Goal: Task Accomplishment & Management: Manage account settings

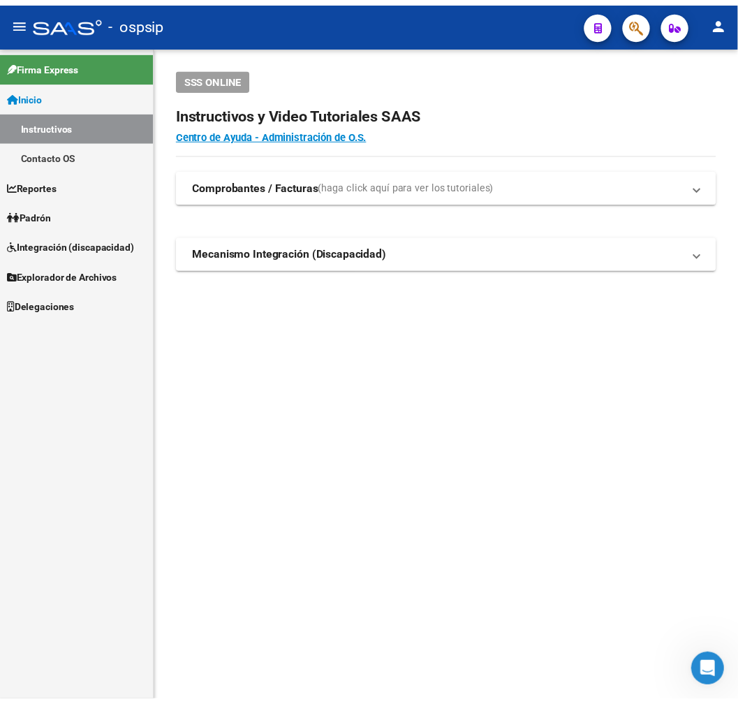
scroll to position [1, 0]
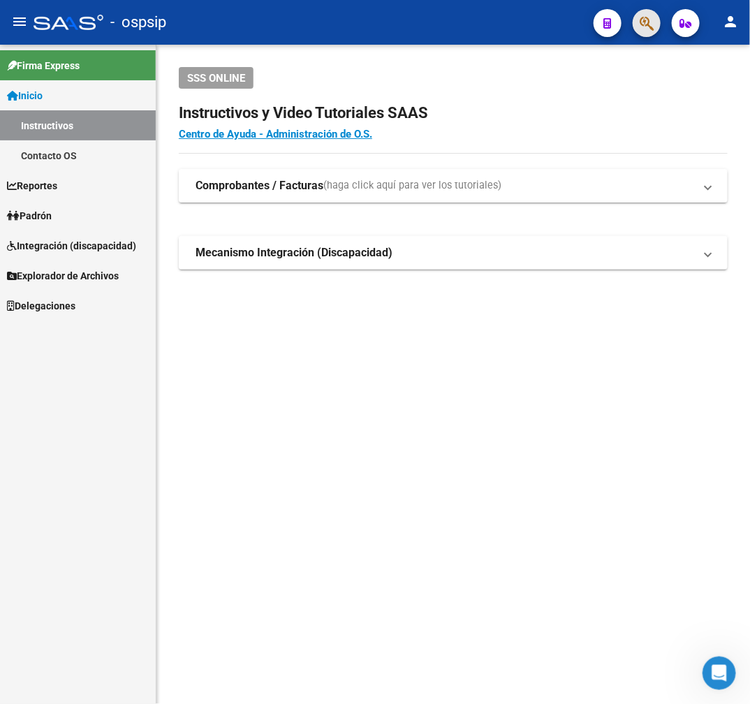
click at [640, 36] on span "button" at bounding box center [647, 23] width 14 height 29
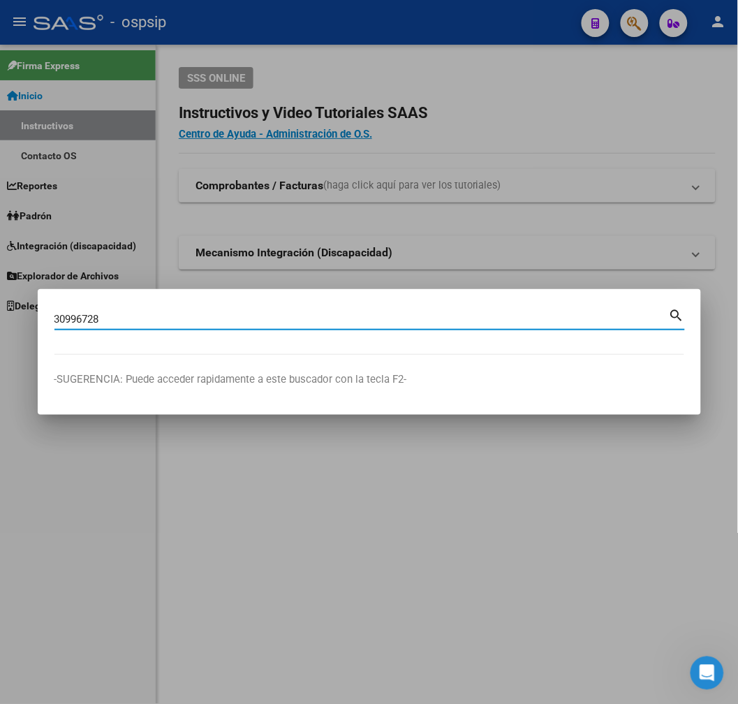
type input "30996728"
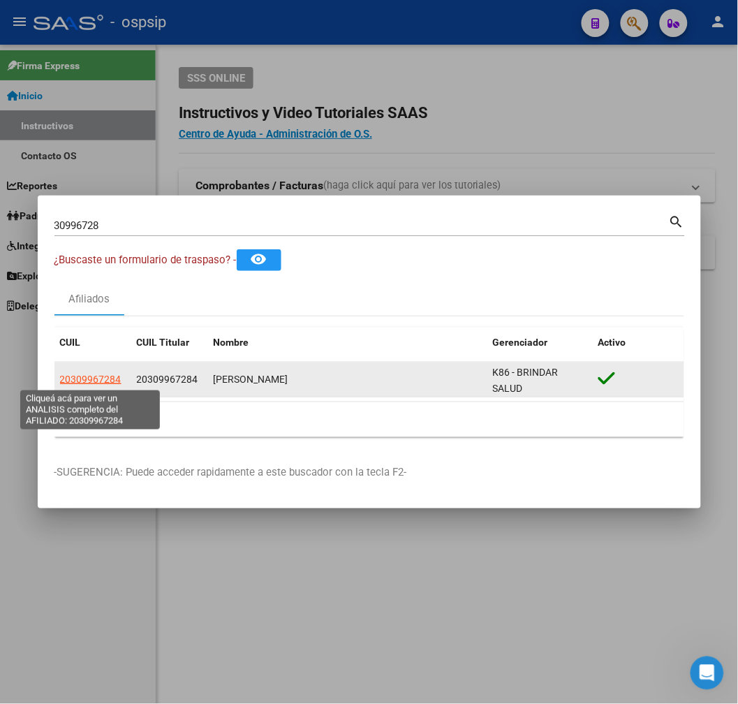
click at [96, 381] on span "20309967284" at bounding box center [90, 379] width 61 height 11
type textarea "20309967284"
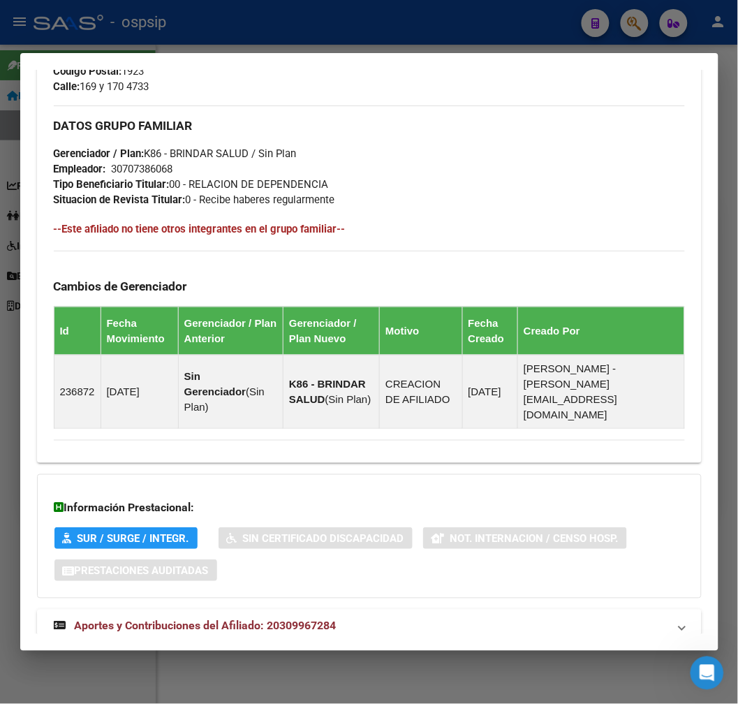
scroll to position [716, 0]
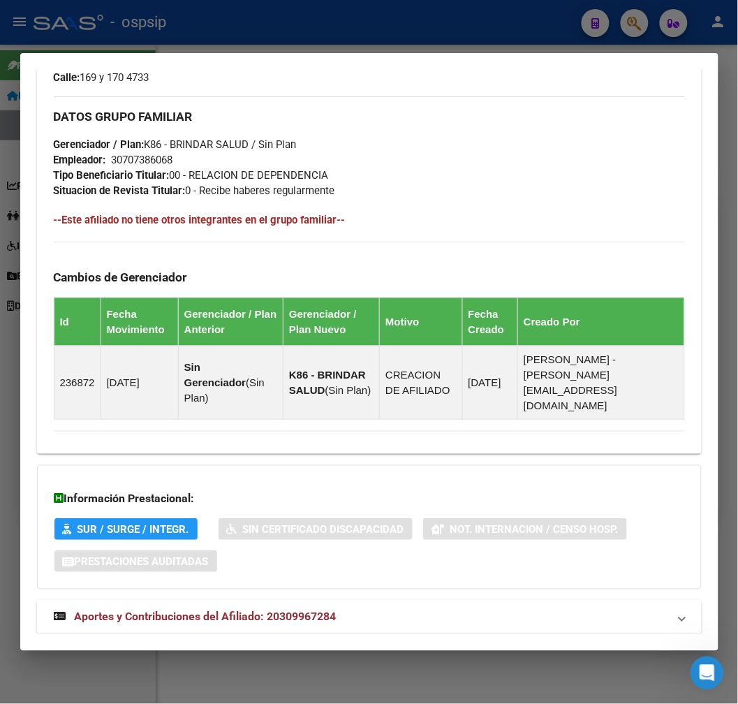
click at [450, 609] on mat-panel-title "Aportes y Contribuciones del Afiliado: 20309967284" at bounding box center [361, 617] width 615 height 17
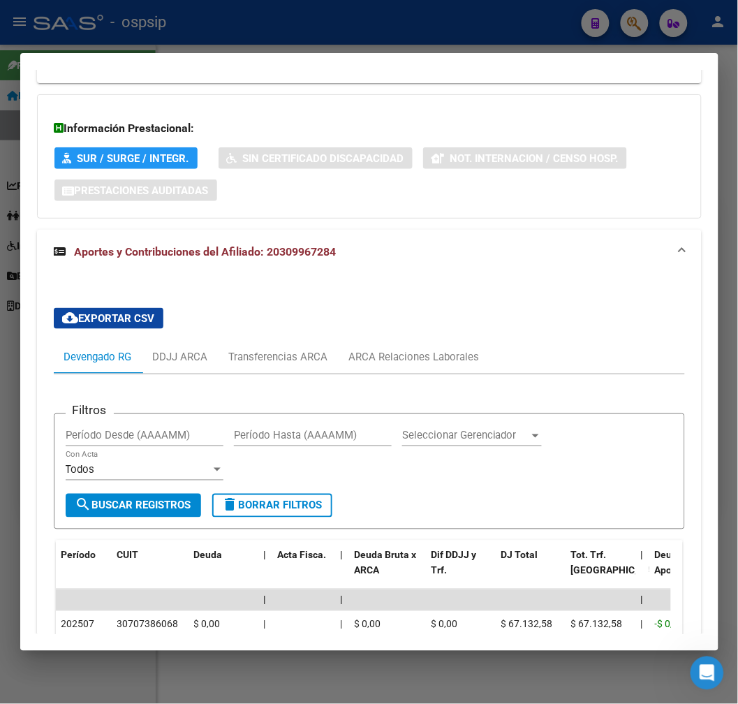
scroll to position [1066, 0]
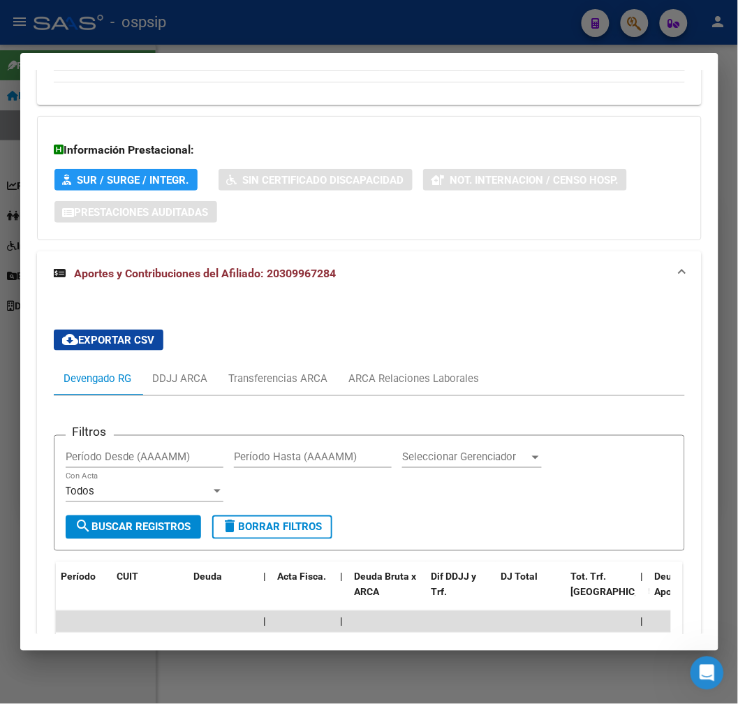
click at [381, 396] on div "Filtros Período Desde (AAAAMM) Período Hasta (AAAAMM) Seleccionar Gerenciador S…" at bounding box center [369, 651] width 631 height 510
click at [391, 371] on div "ARCA Relaciones Laborales" at bounding box center [414, 378] width 131 height 15
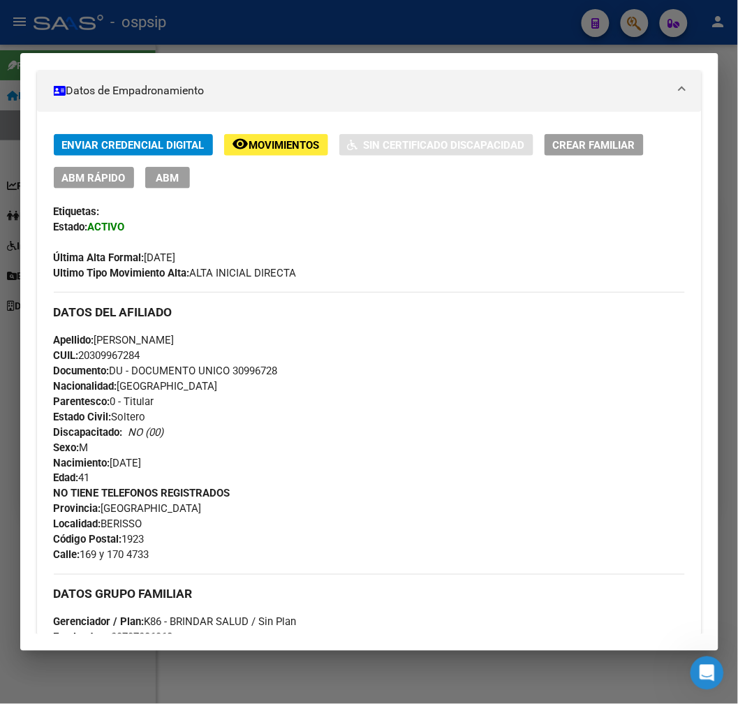
scroll to position [228, 0]
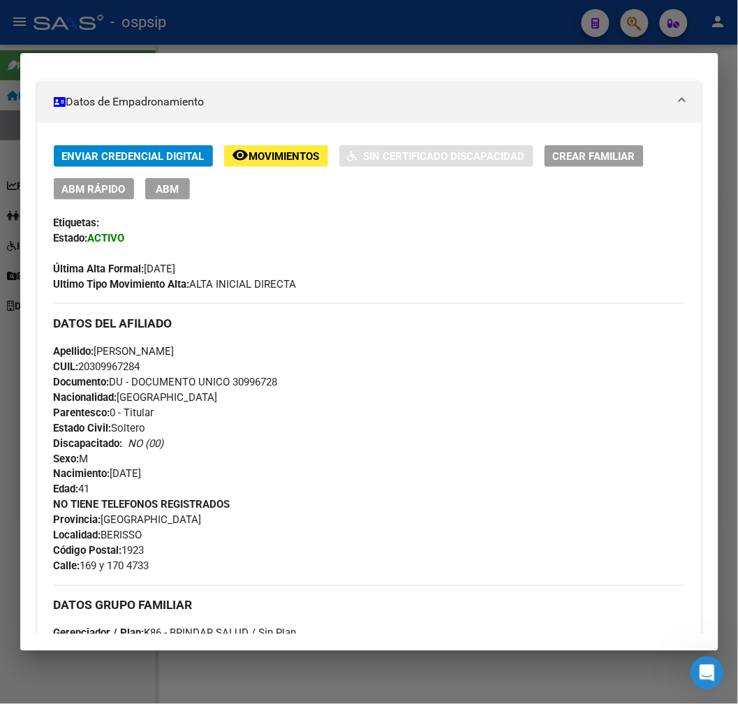
click at [300, 29] on div at bounding box center [369, 352] width 738 height 704
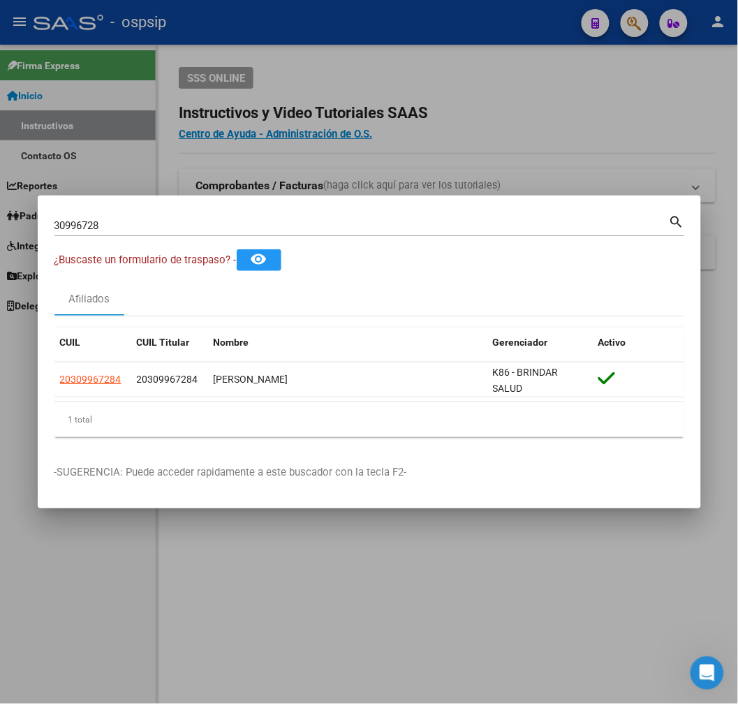
click at [300, 29] on div at bounding box center [369, 352] width 738 height 704
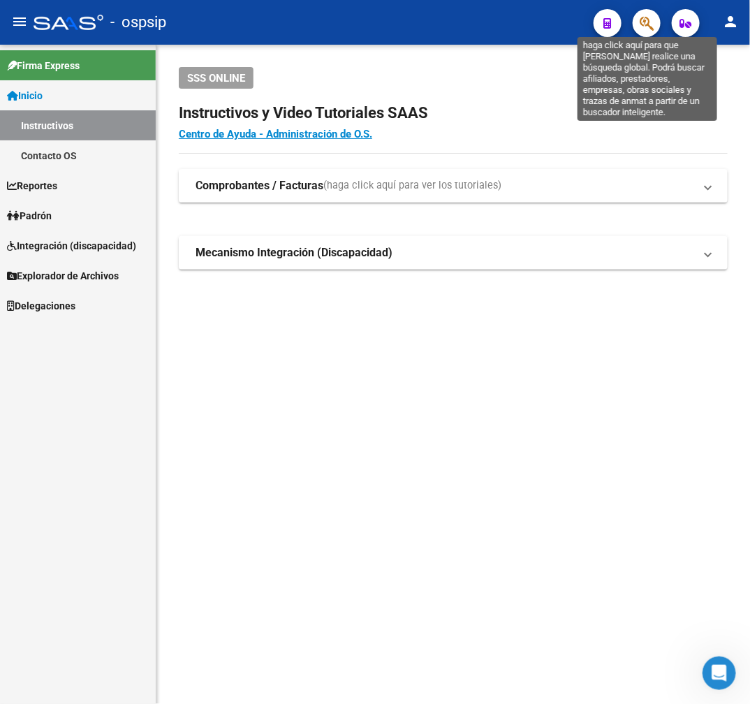
click at [650, 28] on icon "button" at bounding box center [647, 23] width 14 height 16
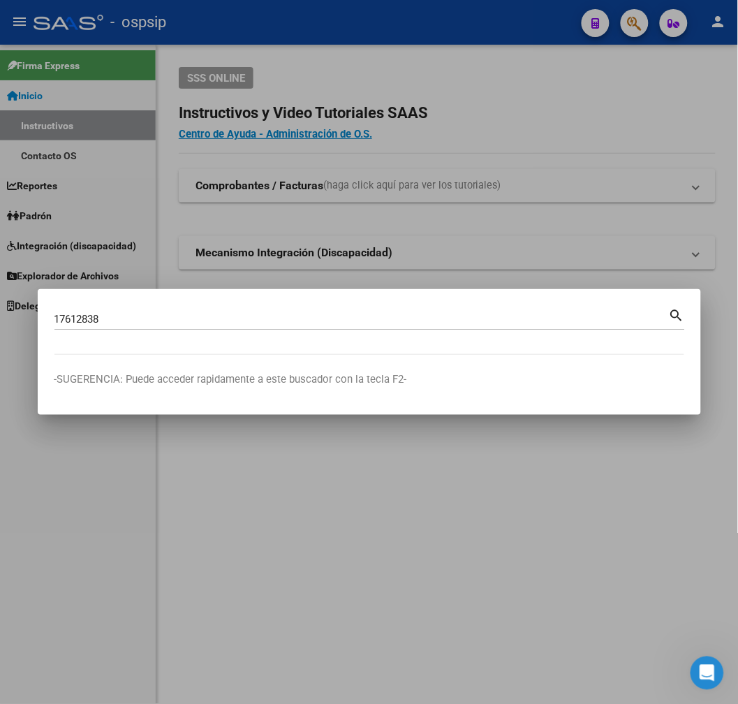
click at [413, 323] on input "17612838" at bounding box center [361, 319] width 615 height 13
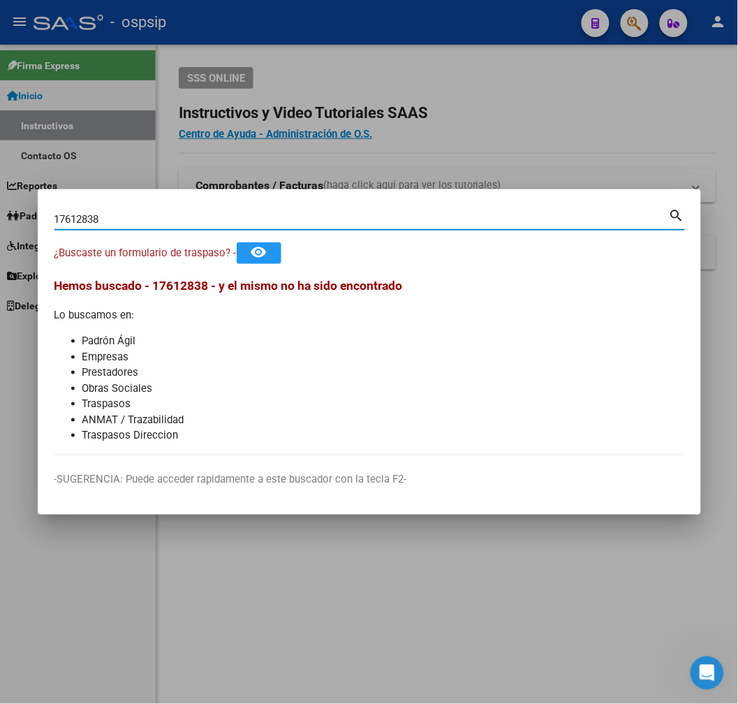
type input "17612838"
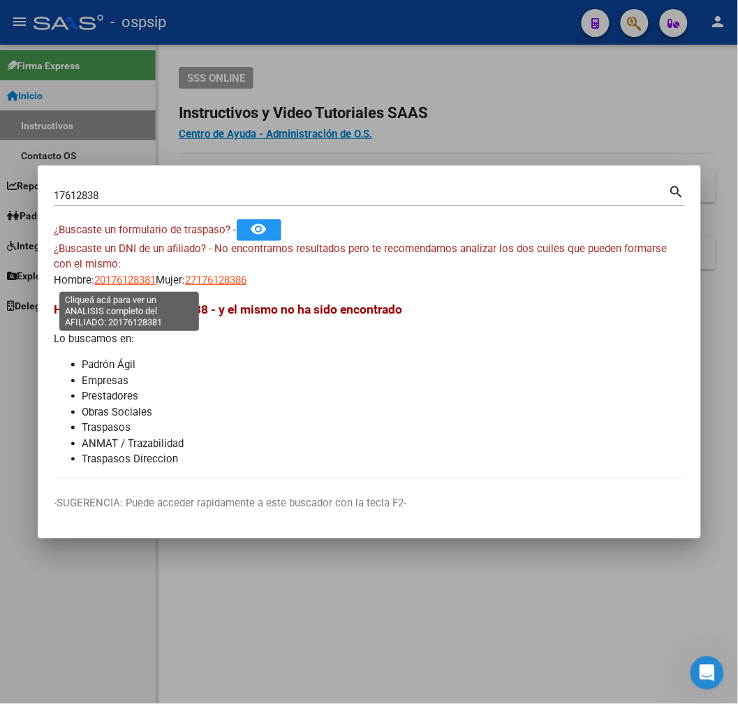
click at [142, 283] on span "20176128381" at bounding box center [125, 280] width 61 height 13
type textarea "20176128381"
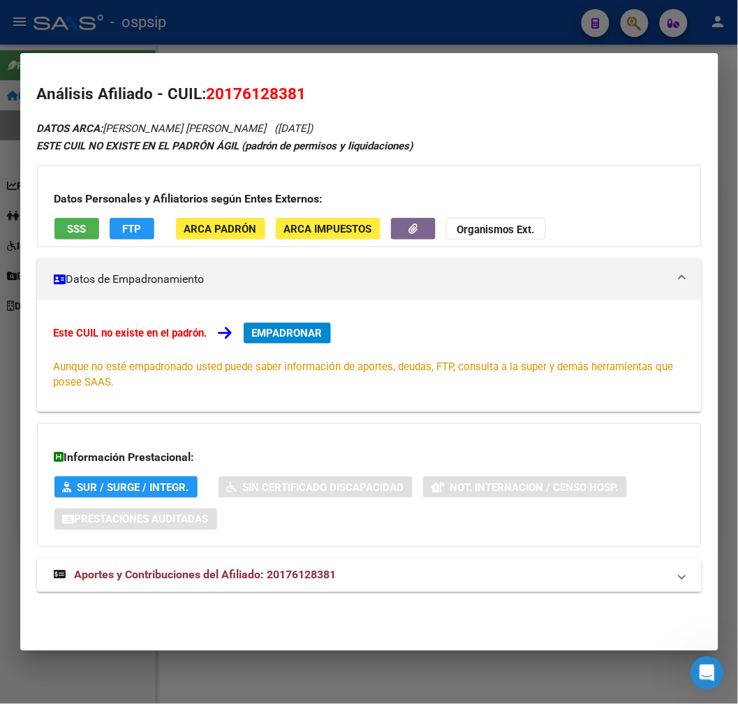
click at [373, 546] on div "Información Prestacional: SUR / SURGE / INTEGR. Sin Certificado Discapacidad No…" at bounding box center [369, 485] width 665 height 124
click at [385, 573] on mat-panel-title "Aportes y Contribuciones del Afiliado: 20176128381" at bounding box center [361, 575] width 615 height 17
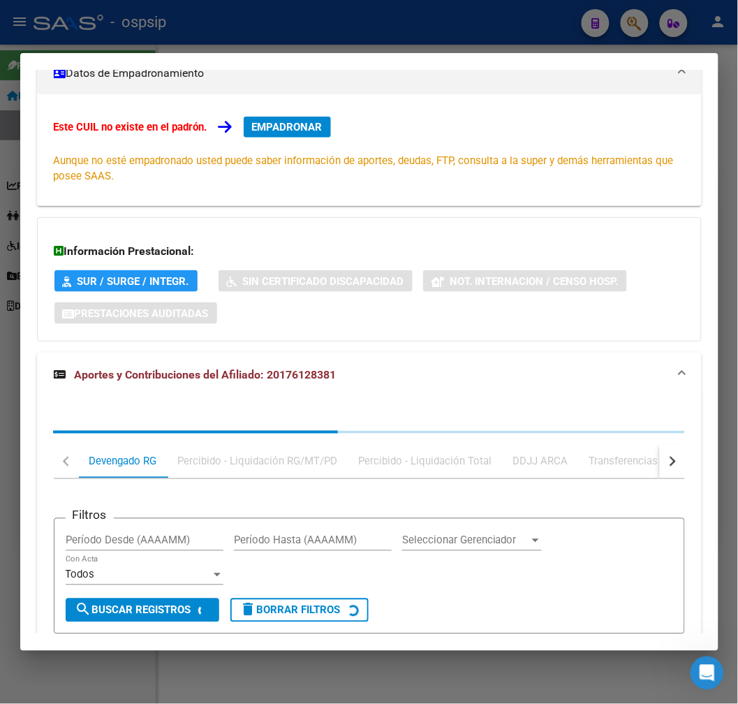
scroll to position [368, 0]
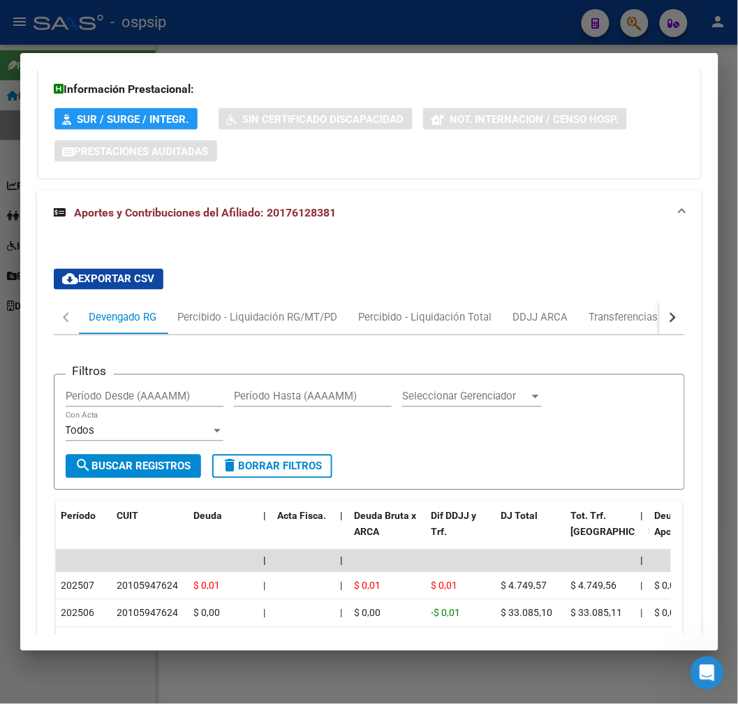
click at [660, 324] on button "button" at bounding box center [672, 318] width 25 height 34
click at [605, 329] on div "ARCA Relaciones Laborales" at bounding box center [577, 318] width 152 height 34
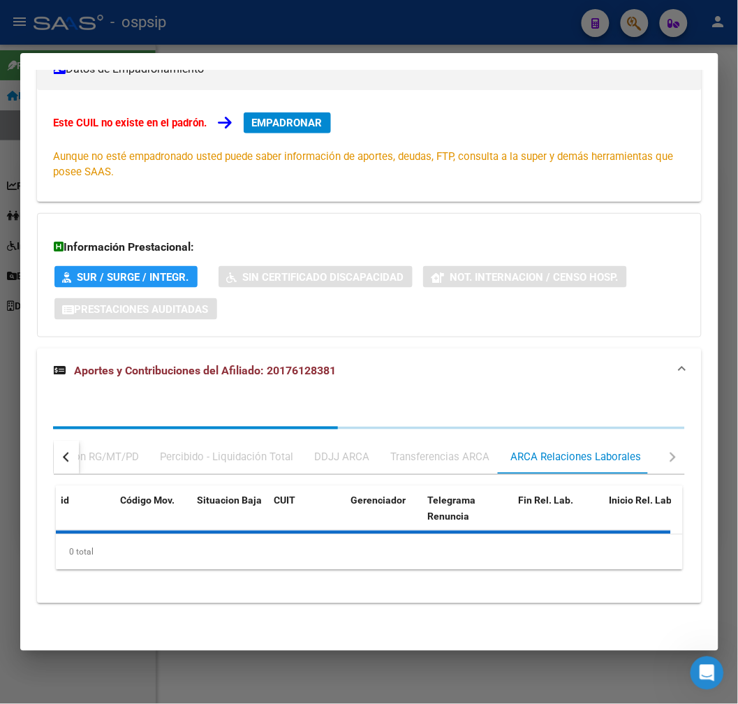
scroll to position [346, 0]
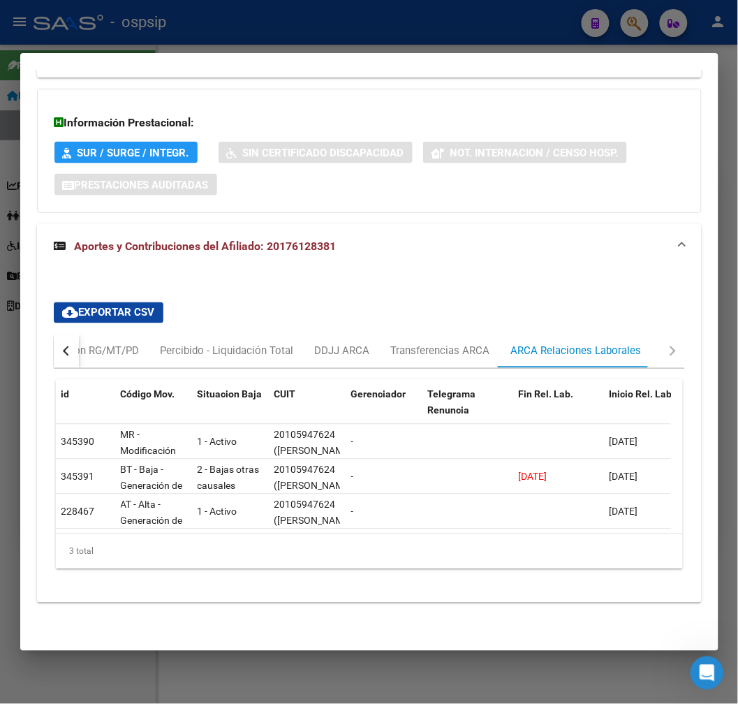
click at [402, 30] on div at bounding box center [369, 352] width 738 height 704
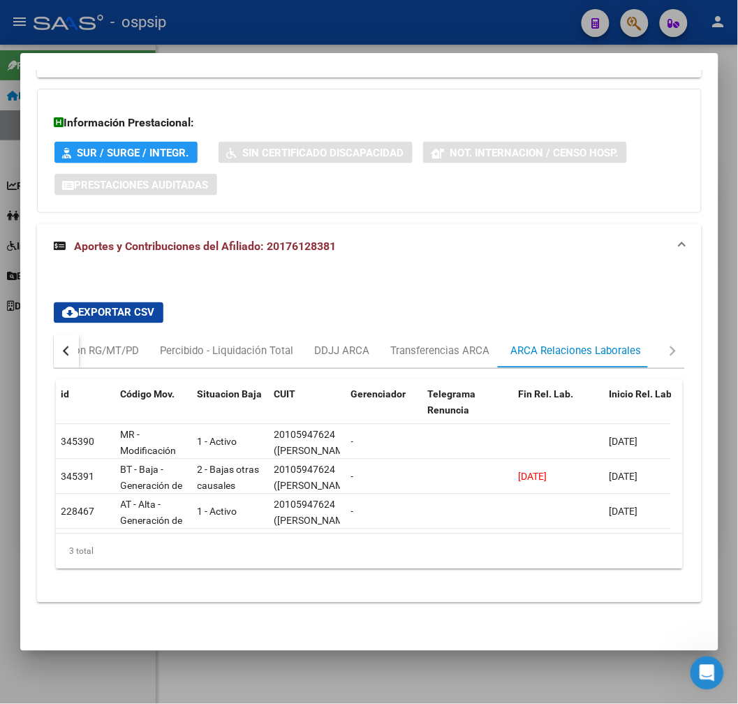
click at [402, 30] on div at bounding box center [369, 352] width 738 height 704
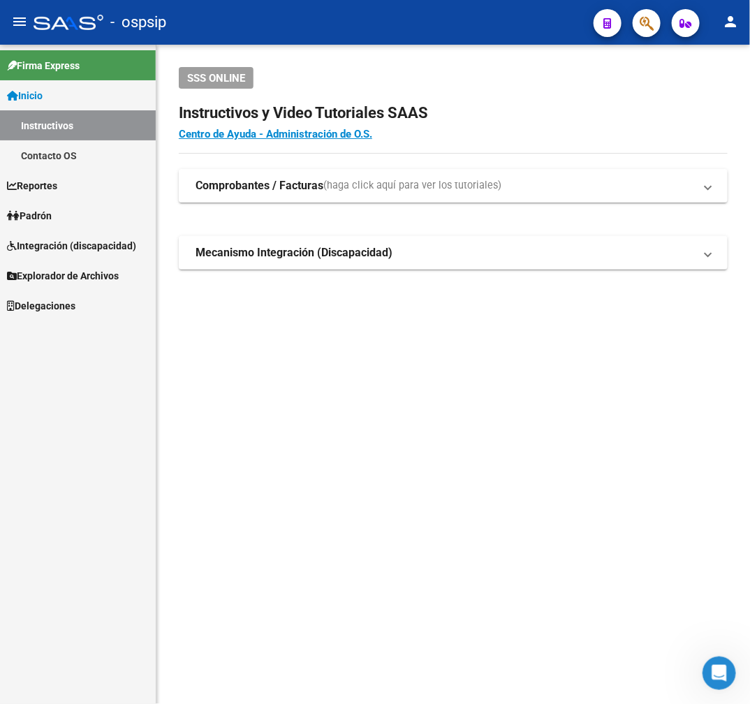
click at [643, 27] on icon "button" at bounding box center [647, 23] width 14 height 16
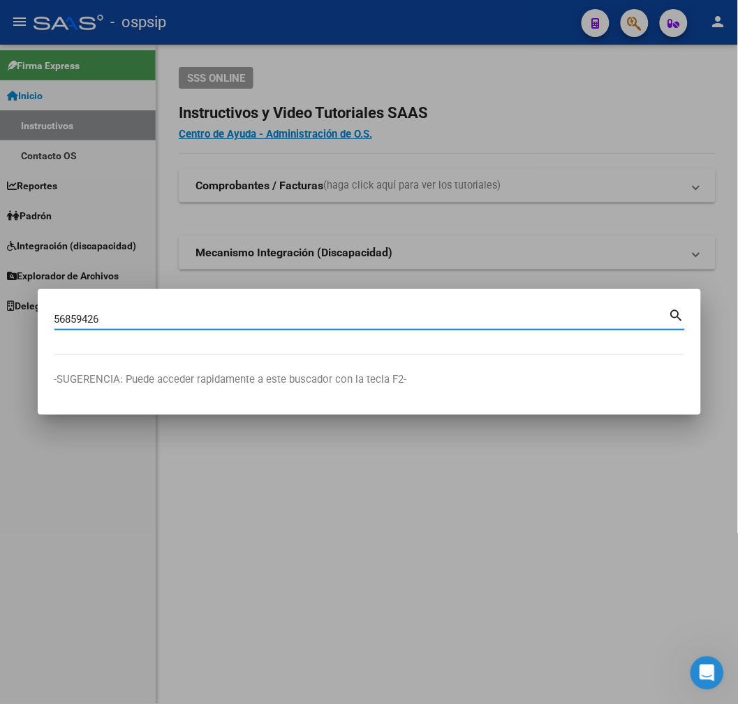
type input "56859426"
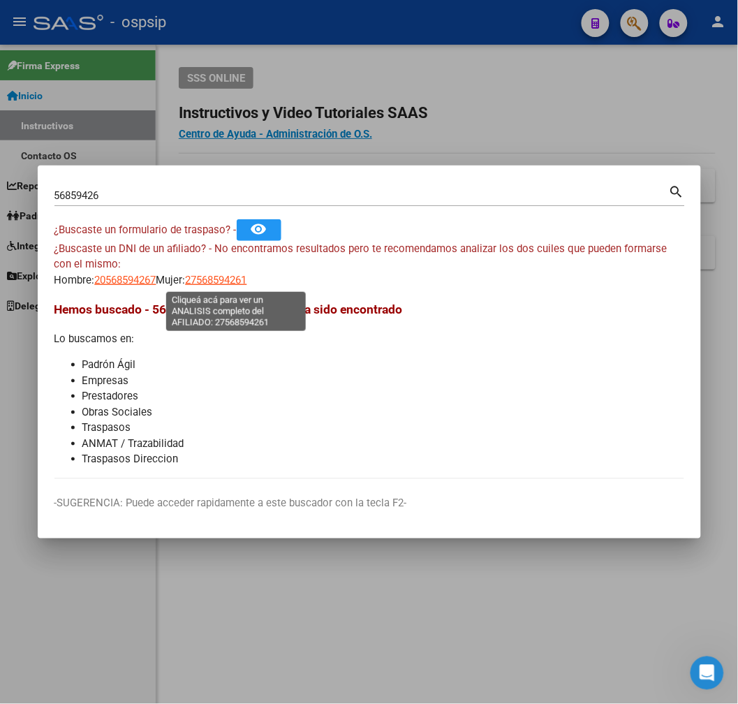
click at [229, 284] on span "27568594261" at bounding box center [216, 280] width 61 height 13
type textarea "27568594261"
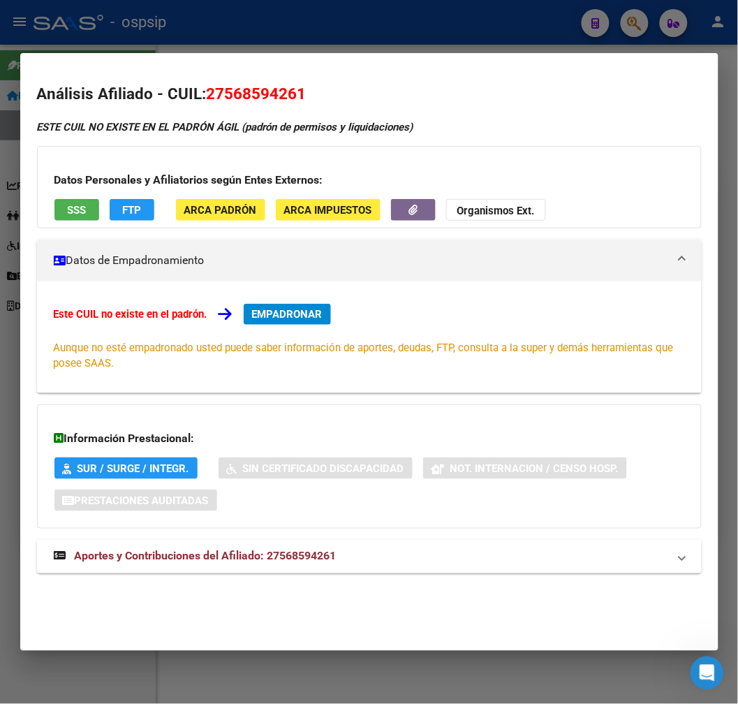
click at [284, 555] on span "Aportes y Contribuciones del Afiliado: 27568594261" at bounding box center [206, 556] width 262 height 13
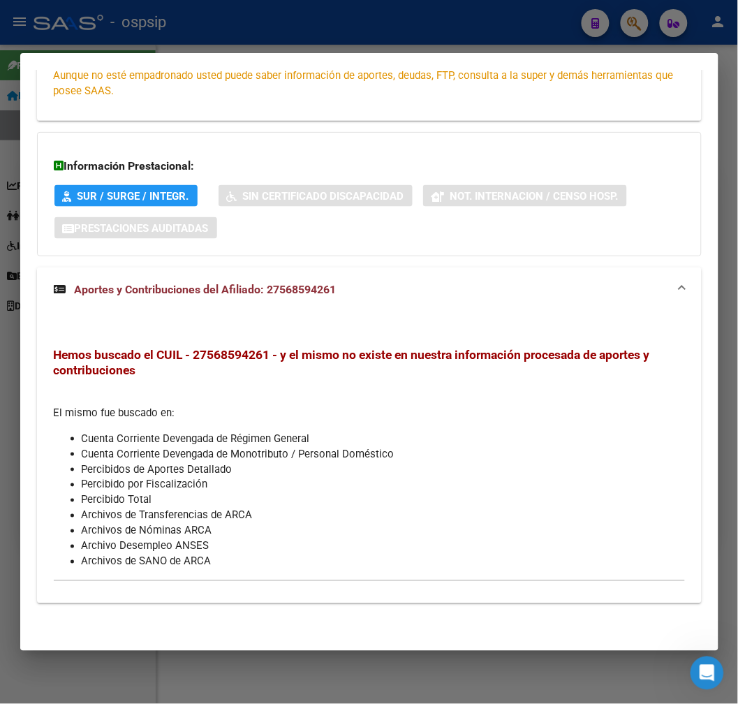
scroll to position [0, 0]
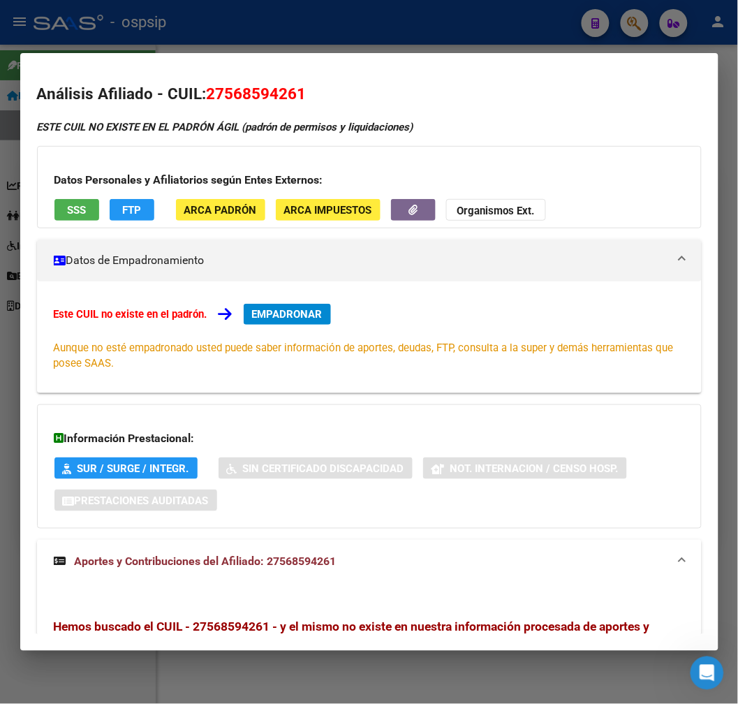
click at [246, 29] on div at bounding box center [369, 352] width 738 height 704
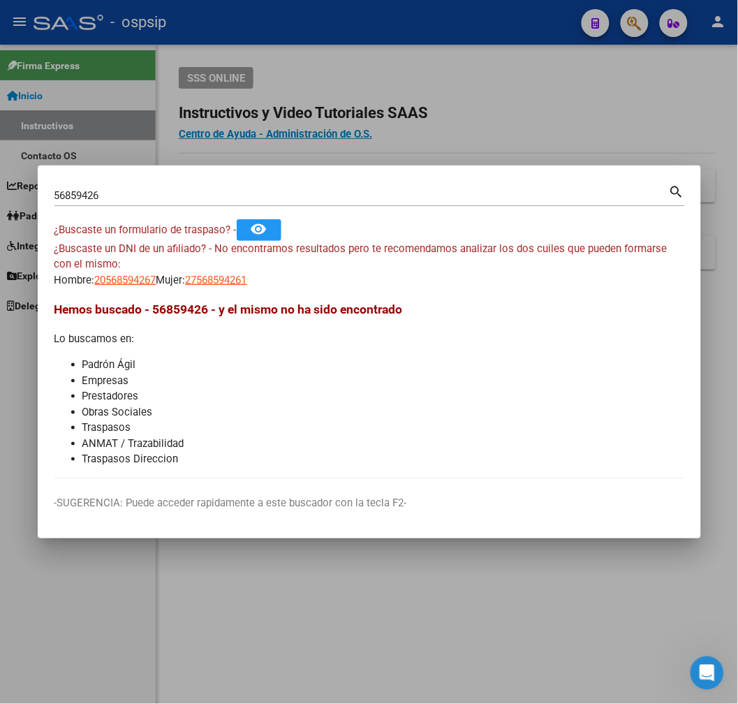
click at [371, 164] on div at bounding box center [369, 352] width 738 height 704
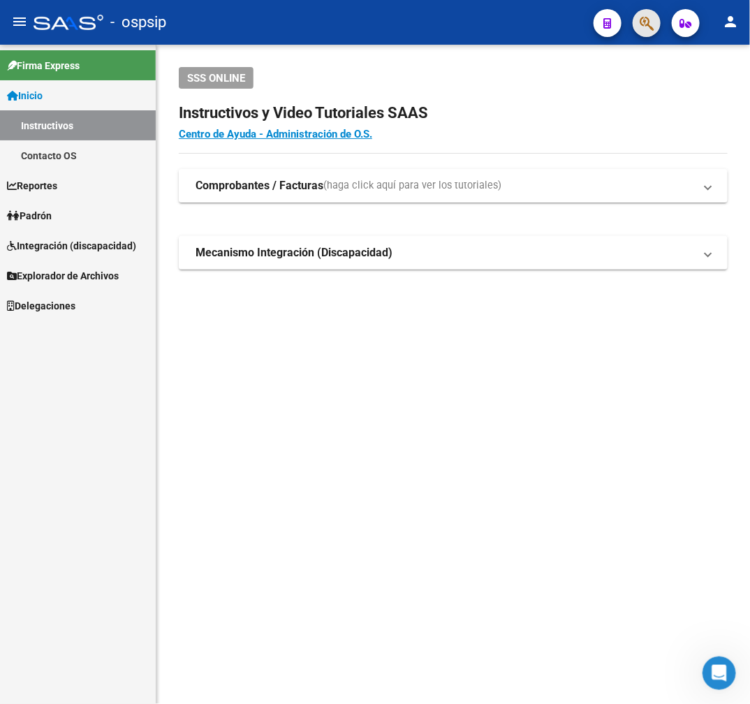
click at [638, 25] on button "button" at bounding box center [647, 23] width 28 height 28
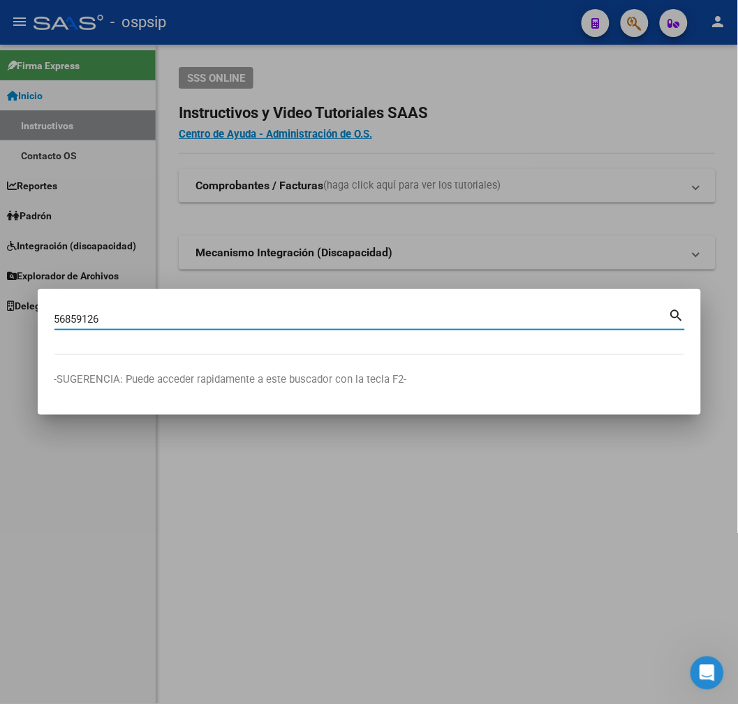
type input "56859126"
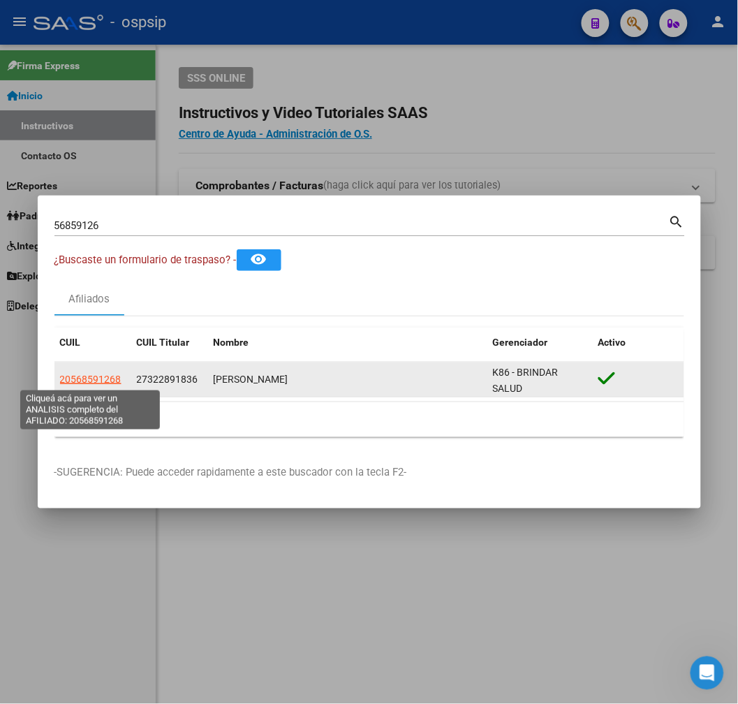
click at [114, 374] on span "20568591268" at bounding box center [90, 379] width 61 height 11
type textarea "20568591268"
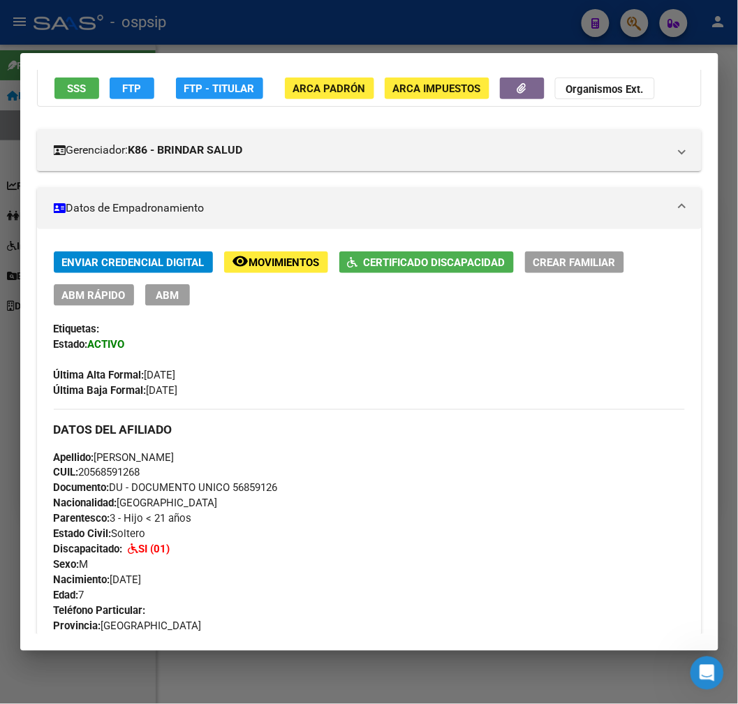
scroll to position [78, 0]
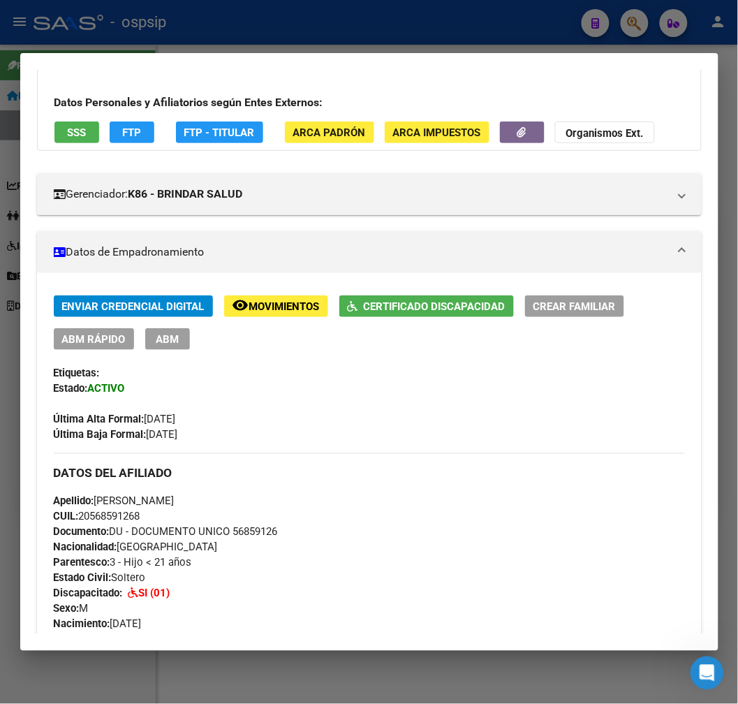
click at [283, 307] on span "Movimientos" at bounding box center [284, 306] width 71 height 13
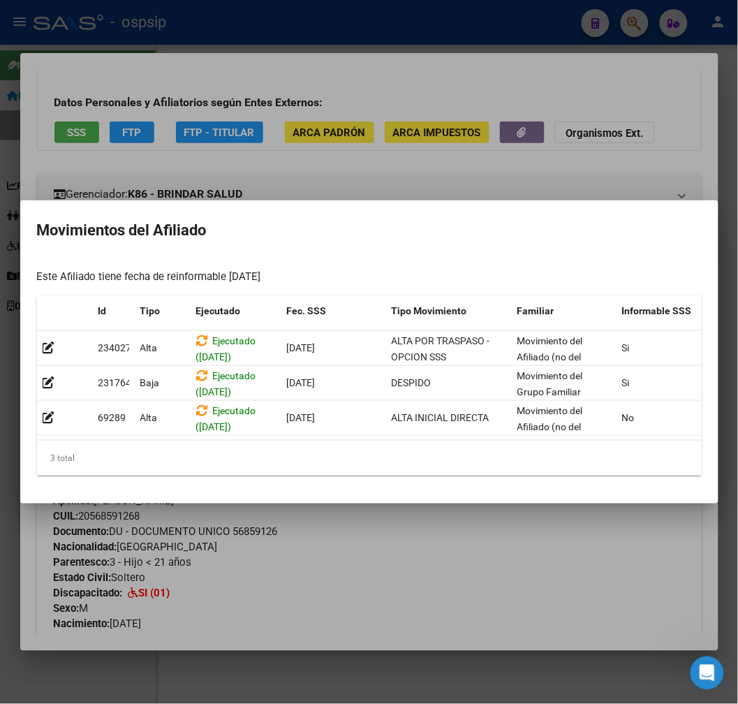
click at [483, 596] on div at bounding box center [369, 352] width 738 height 704
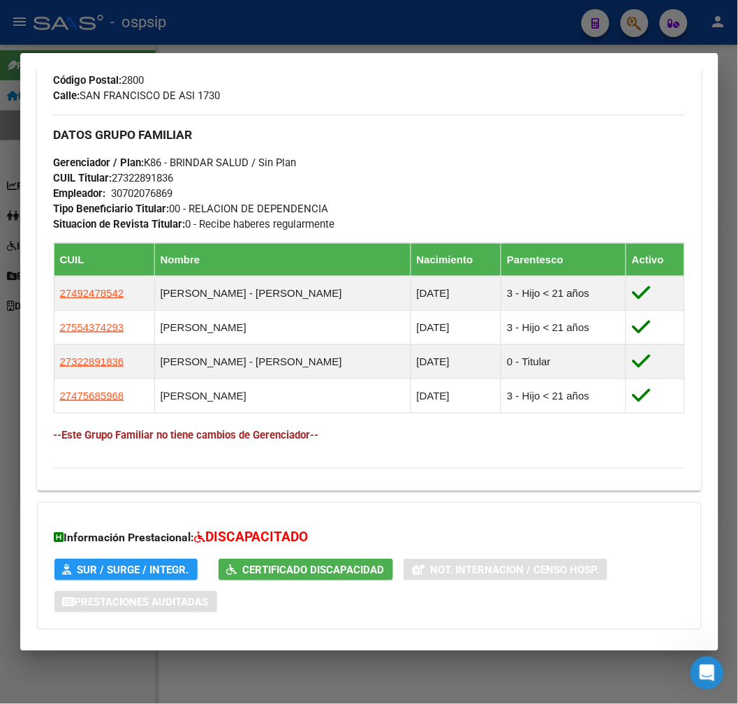
scroll to position [465, 0]
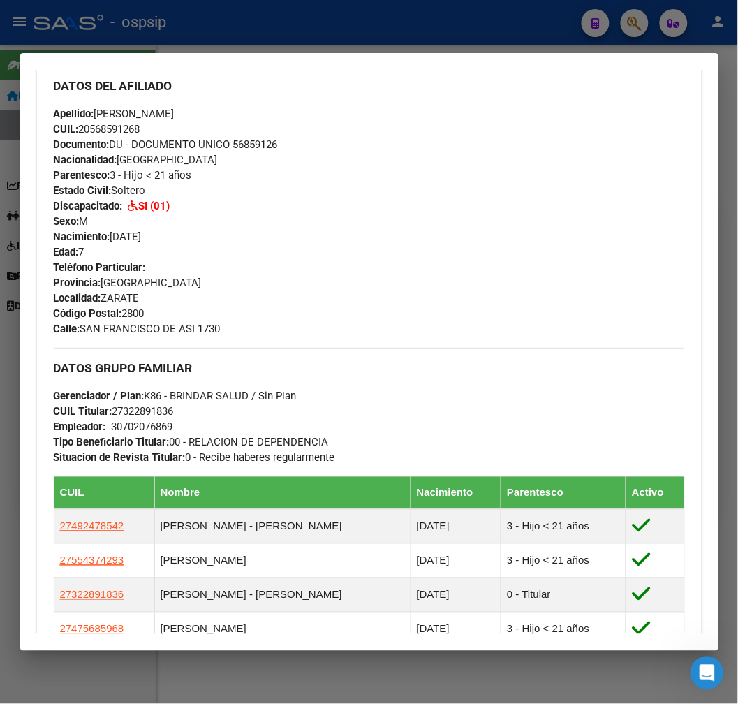
click at [396, 31] on div at bounding box center [369, 352] width 738 height 704
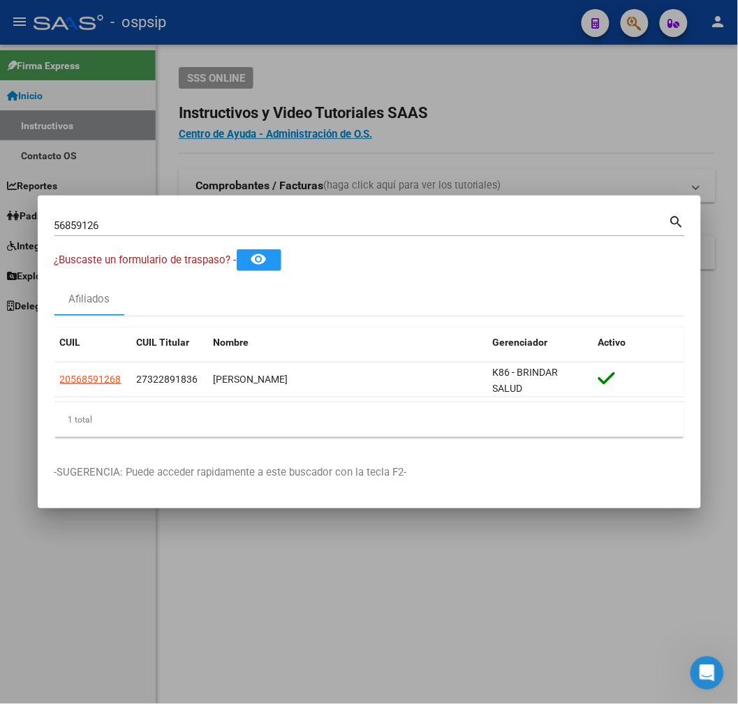
click at [396, 31] on div at bounding box center [369, 352] width 738 height 704
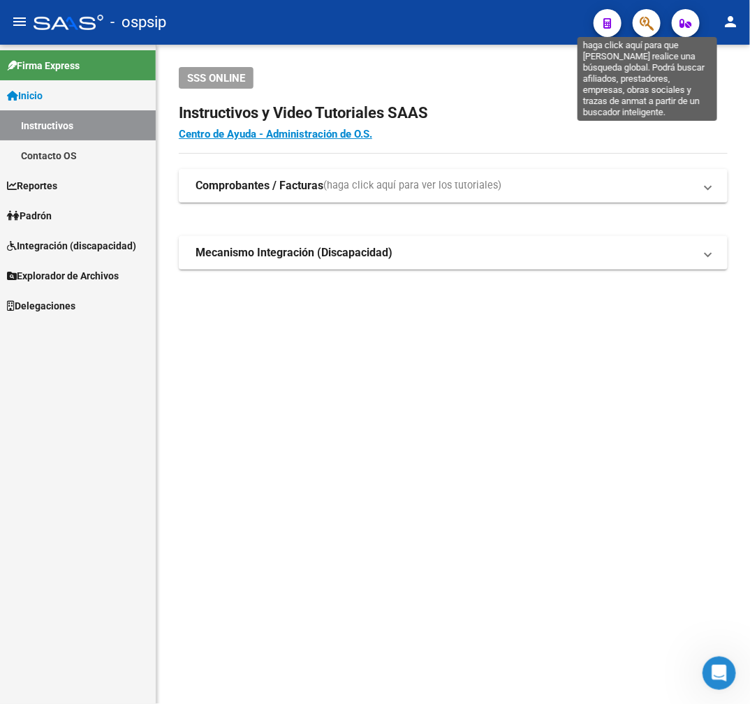
click at [644, 28] on icon "button" at bounding box center [647, 23] width 14 height 16
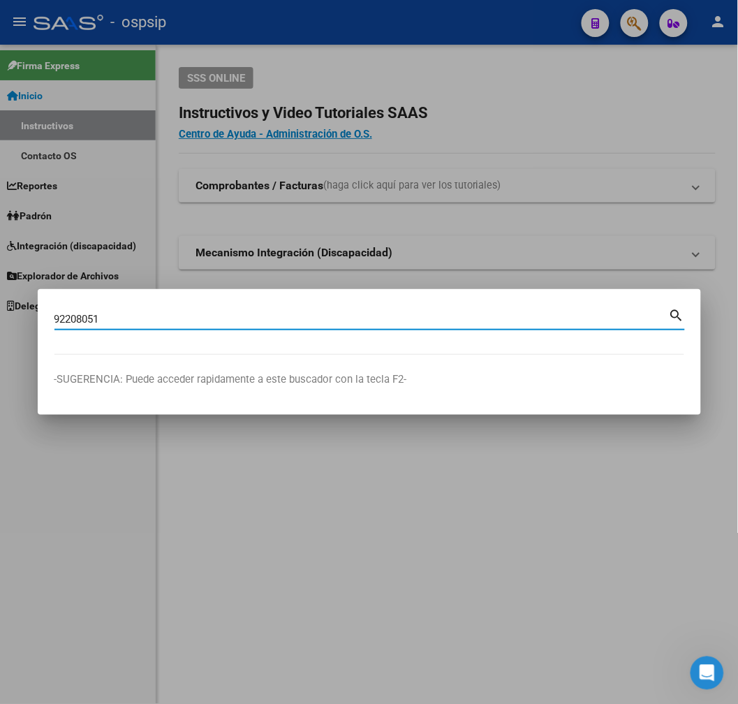
type input "92208051"
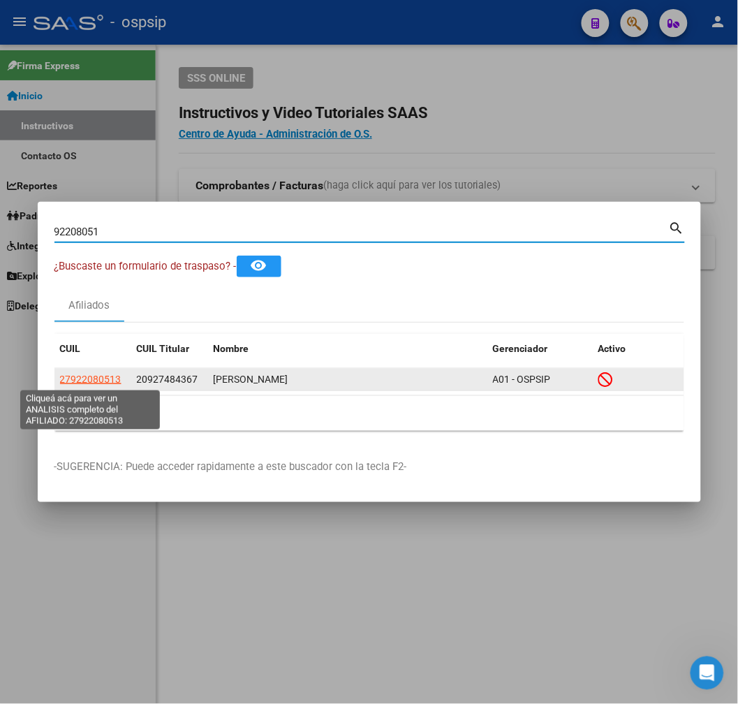
click at [101, 381] on span "27922080513" at bounding box center [90, 379] width 61 height 11
type textarea "27922080513"
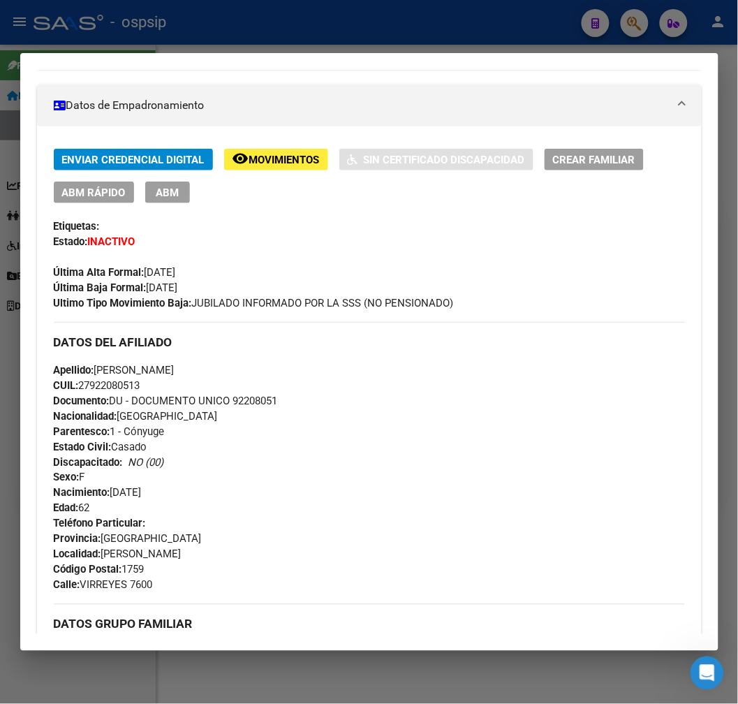
scroll to position [233, 0]
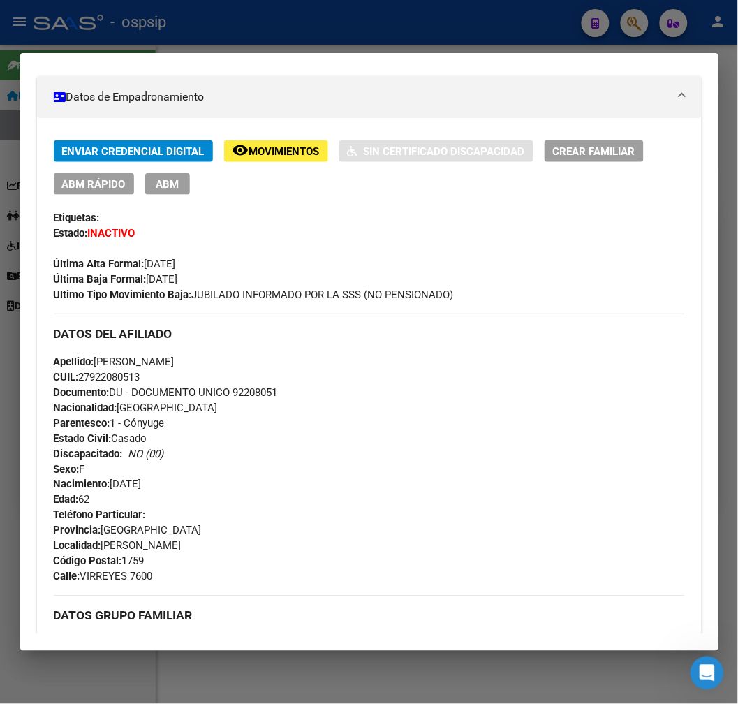
click at [274, 152] on span "Movimientos" at bounding box center [284, 151] width 71 height 13
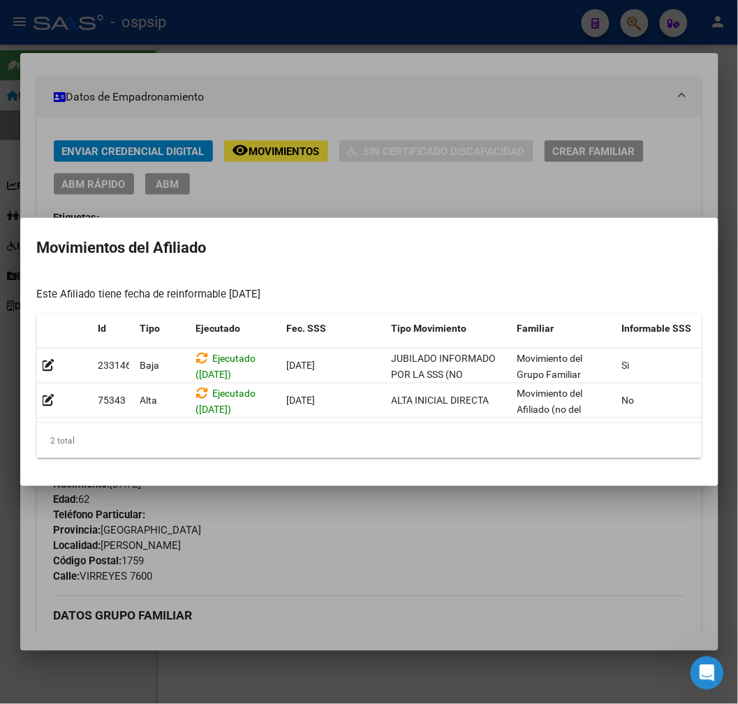
click at [345, 53] on div at bounding box center [369, 352] width 738 height 704
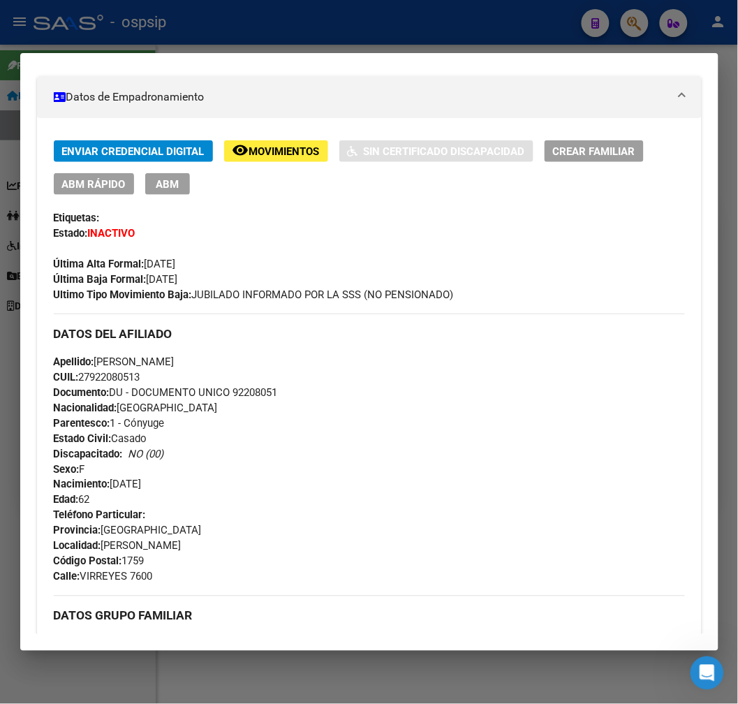
click at [332, 52] on div at bounding box center [369, 352] width 738 height 704
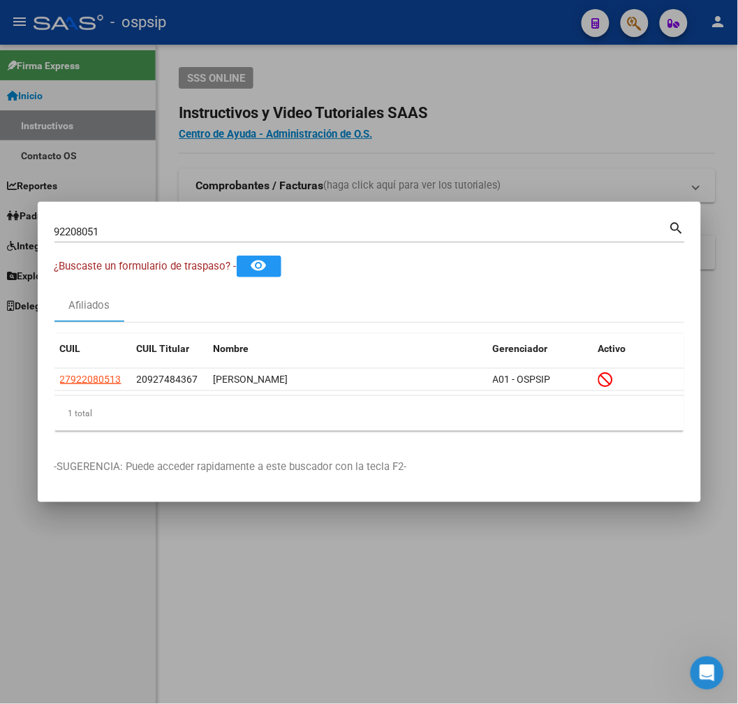
drag, startPoint x: 336, startPoint y: 208, endPoint x: 568, endPoint y: 154, distance: 238.2
click at [367, 207] on mat-dialog-container "92208051 Buscar (apellido, dni, cuil, nro traspaso, cuit, obra social) search ¿…" at bounding box center [369, 352] width 663 height 300
drag, startPoint x: 582, startPoint y: 31, endPoint x: 631, endPoint y: 22, distance: 49.9
click at [587, 31] on div at bounding box center [369, 352] width 738 height 704
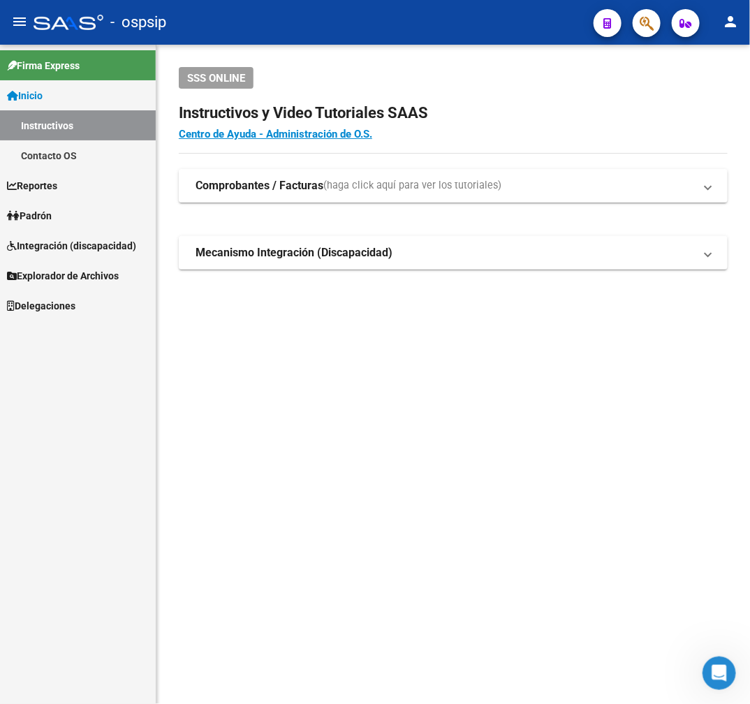
click at [635, 21] on button "button" at bounding box center [647, 23] width 28 height 28
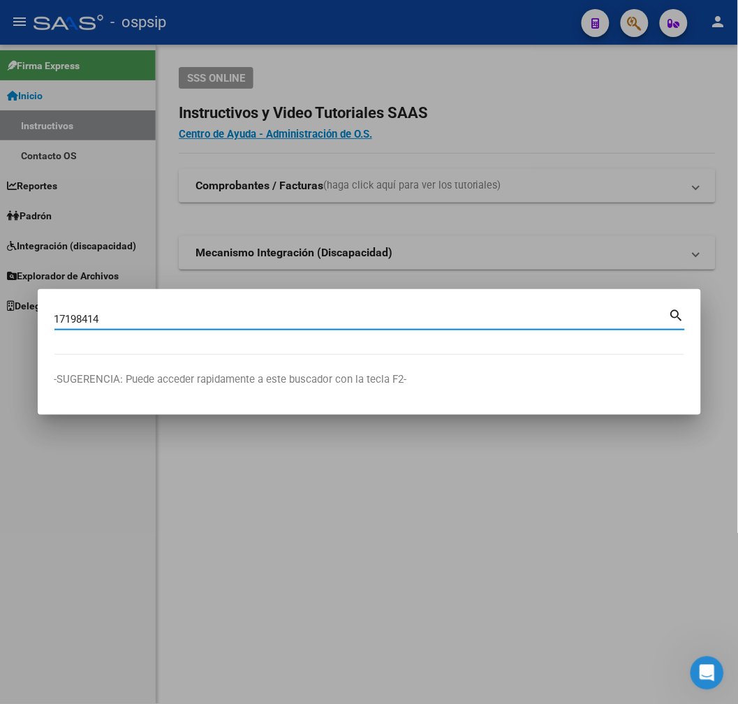
type input "17198414"
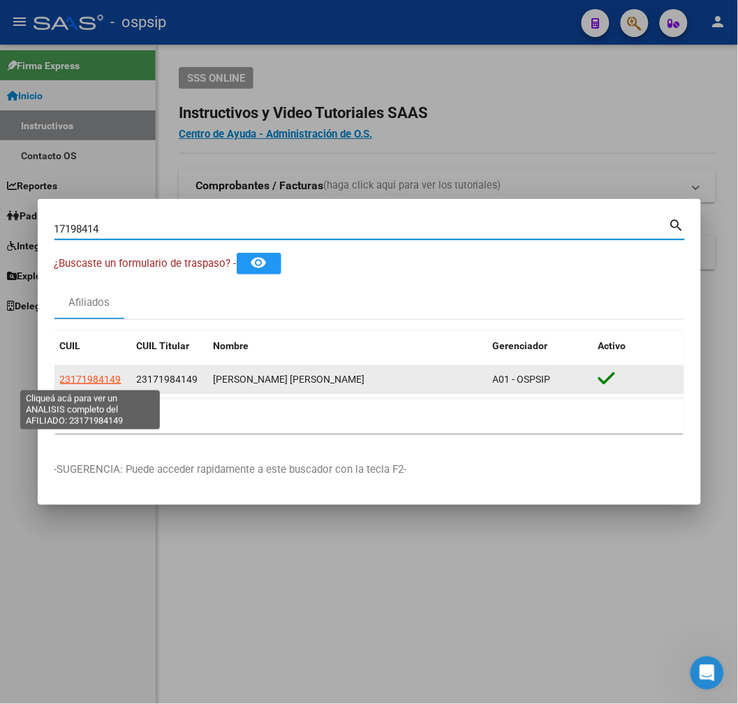
click at [110, 381] on span "23171984149" at bounding box center [90, 379] width 61 height 11
type textarea "23171984149"
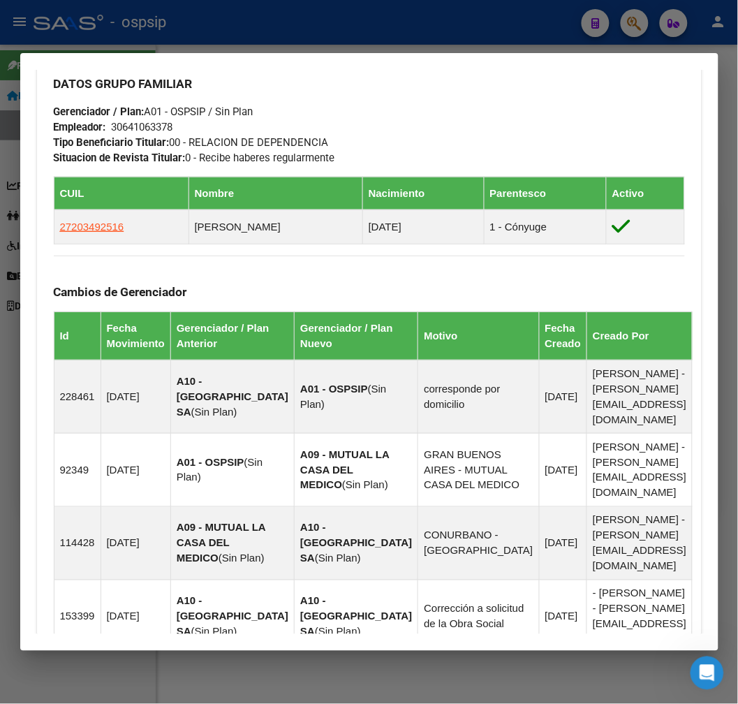
scroll to position [980, 0]
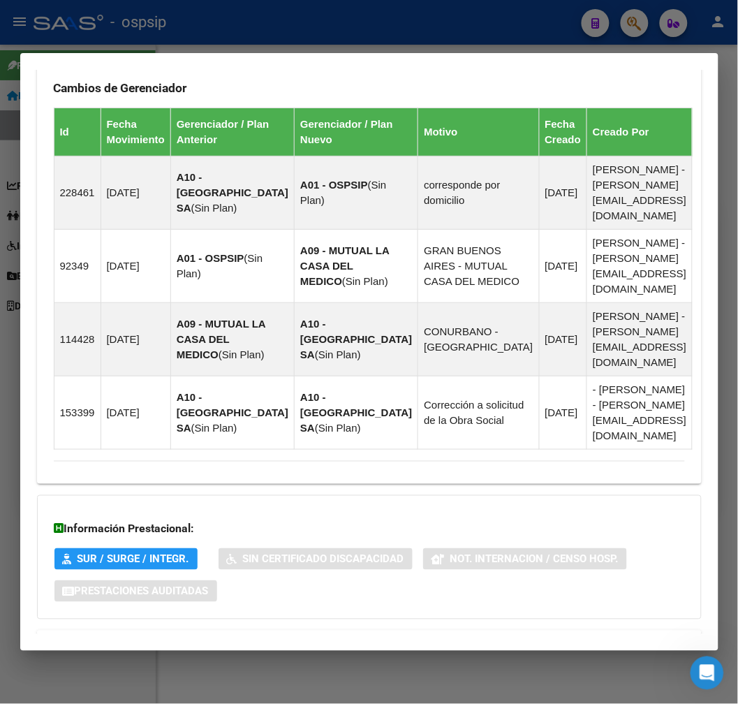
click at [305, 631] on mat-expansion-panel-header "Aportes y Contribuciones del Afiliado: 23171984149" at bounding box center [369, 648] width 665 height 34
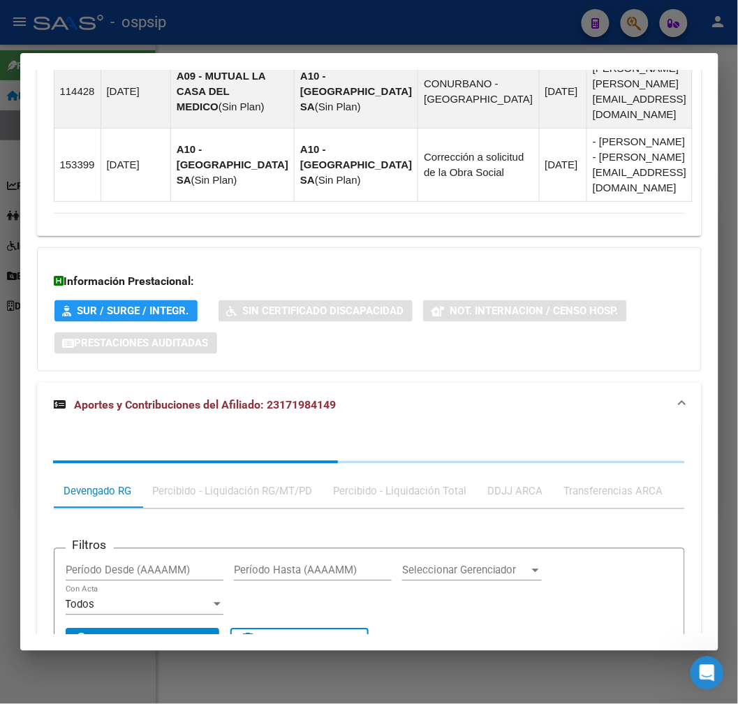
scroll to position [1358, 0]
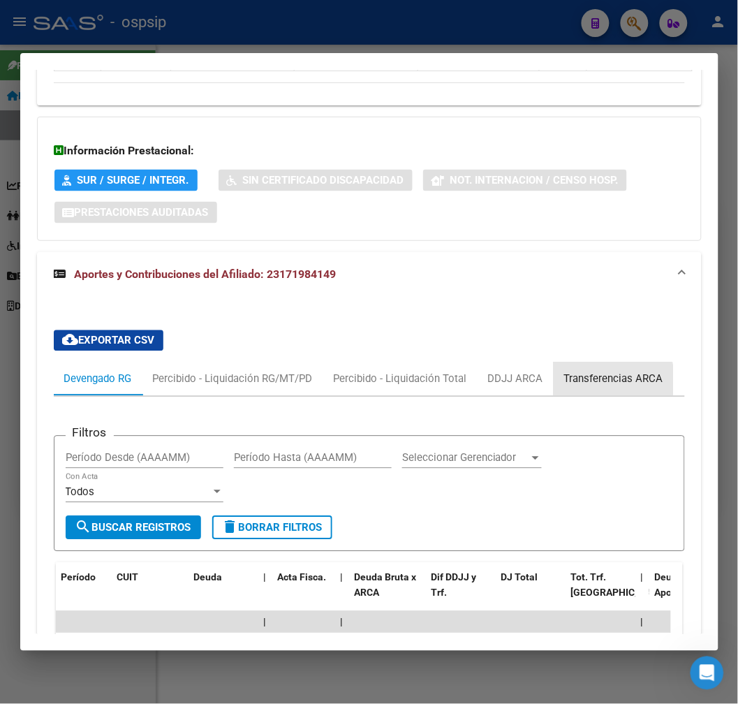
click at [610, 372] on div "Transferencias ARCA" at bounding box center [613, 379] width 99 height 15
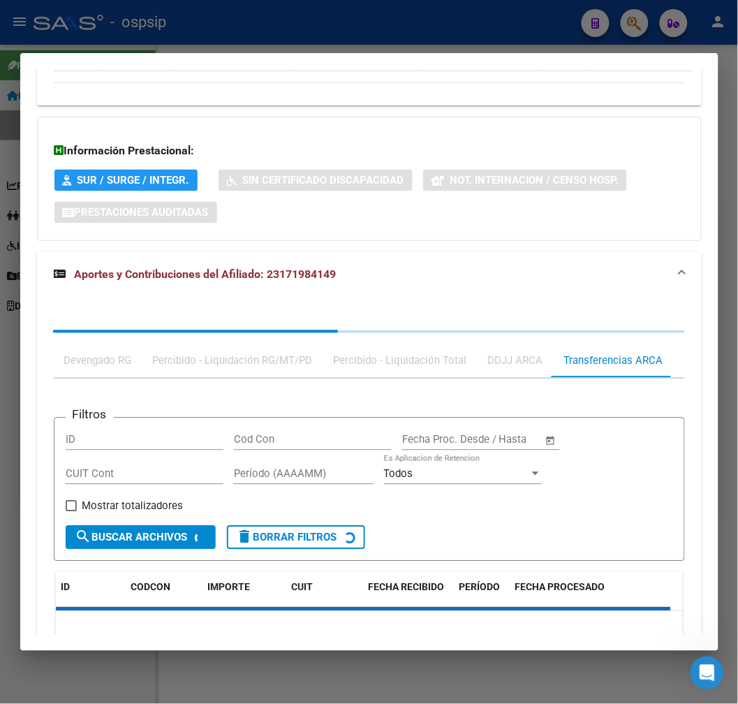
click at [610, 378] on div "Filtros ID Cod Con Fecha inicio – Fecha fin Fecha Proc. Desde / Hasta CUIT Cont…" at bounding box center [369, 517] width 631 height 279
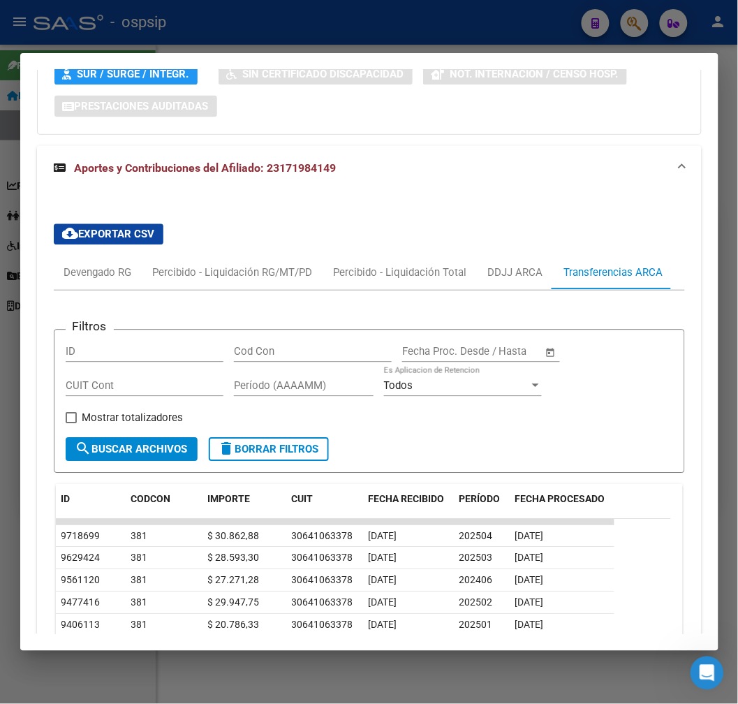
scroll to position [1388, 0]
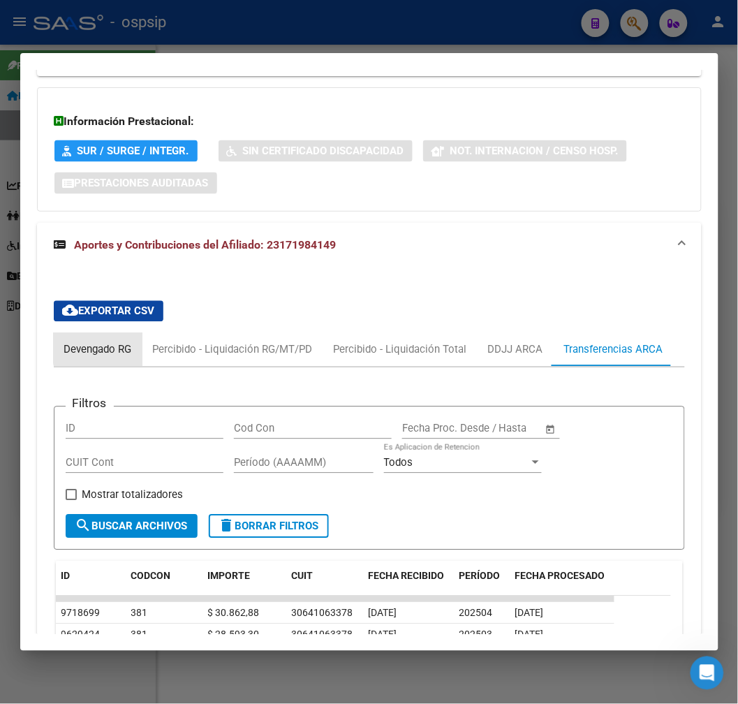
click at [124, 342] on div "Devengado RG" at bounding box center [98, 349] width 68 height 15
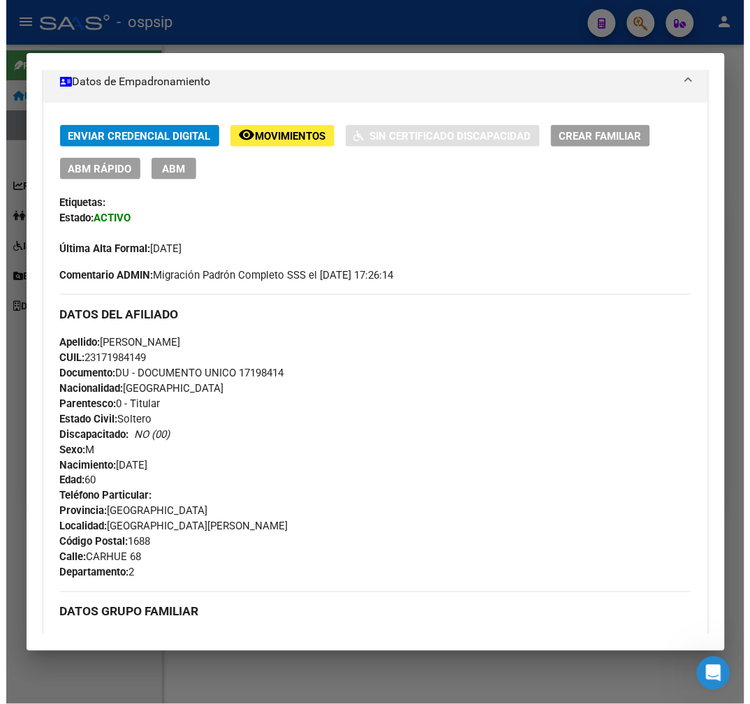
scroll to position [0, 0]
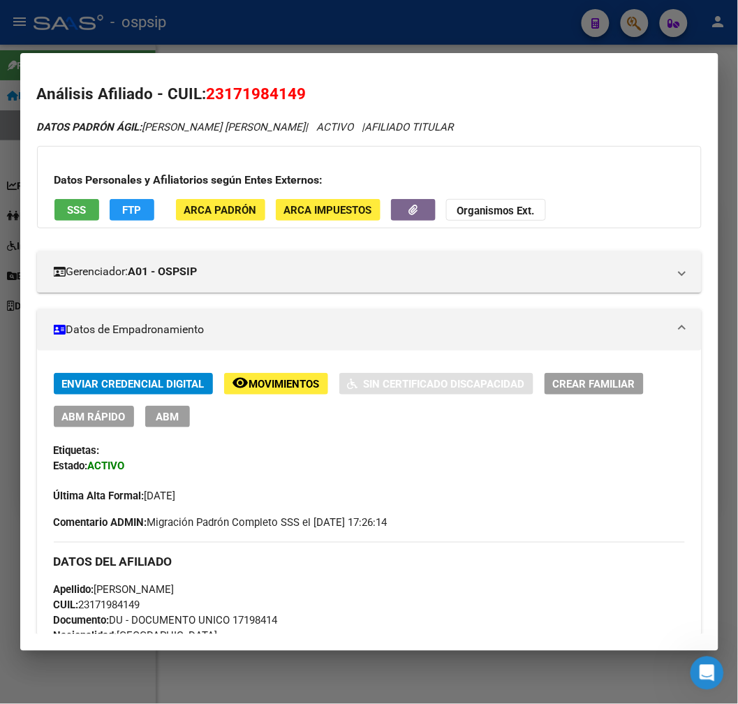
click at [131, 206] on span "FTP" at bounding box center [131, 210] width 19 height 13
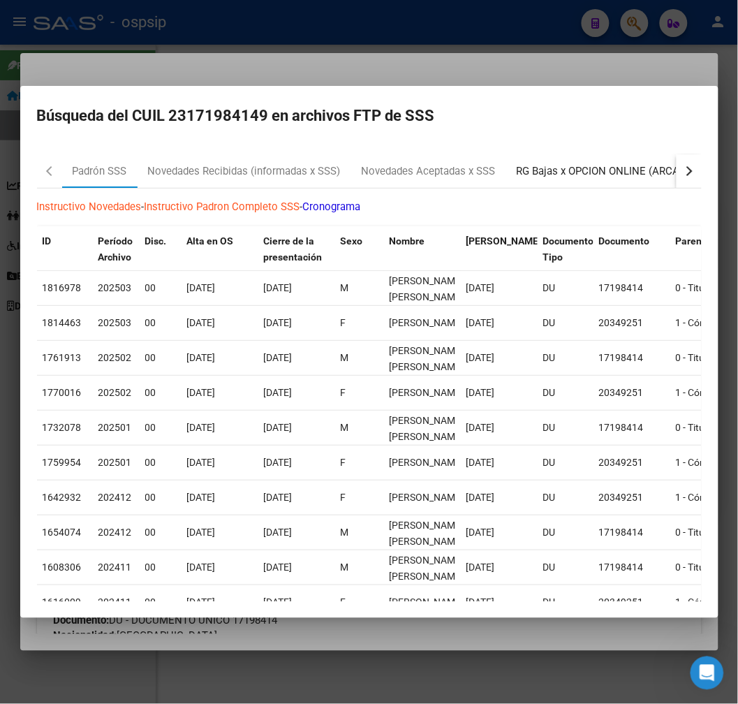
click at [622, 169] on div "RG Bajas x OPCION ONLINE (ARCA)" at bounding box center [600, 171] width 167 height 16
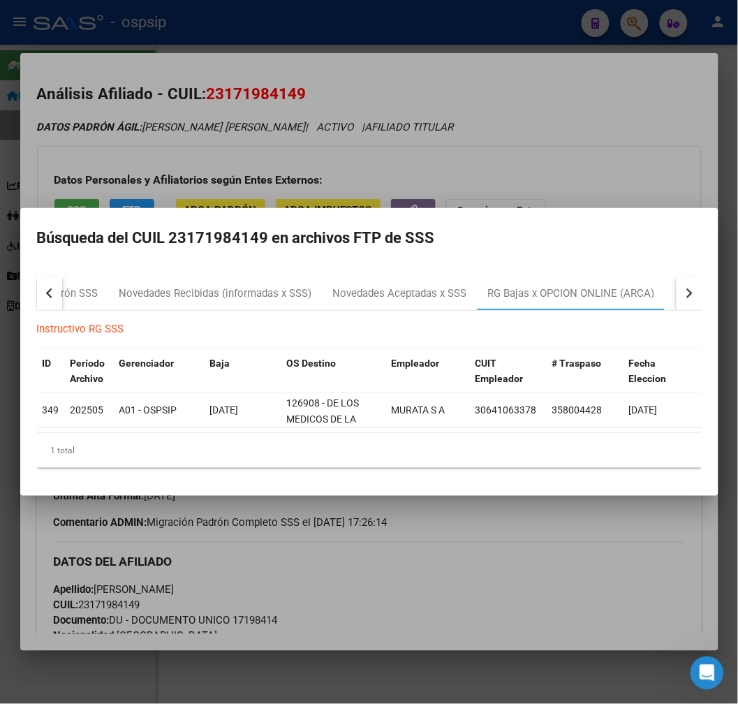
drag, startPoint x: 548, startPoint y: 536, endPoint x: 534, endPoint y: 519, distance: 22.3
click at [549, 536] on div at bounding box center [369, 352] width 738 height 704
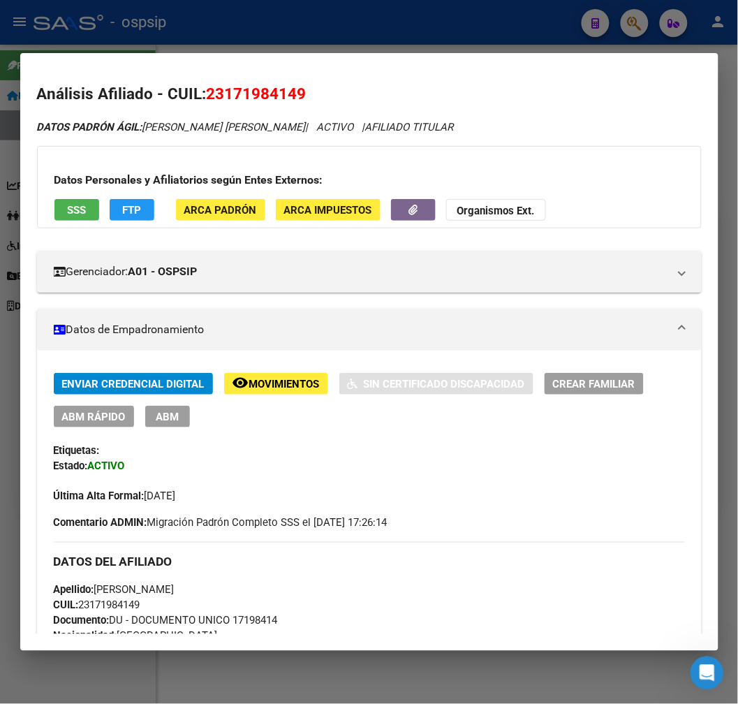
click at [175, 427] on div "Enviar Credencial Digital remove_red_eye Movimientos Sin Certificado Discapacid…" at bounding box center [369, 438] width 631 height 131
click at [172, 426] on button "ABM" at bounding box center [167, 417] width 45 height 22
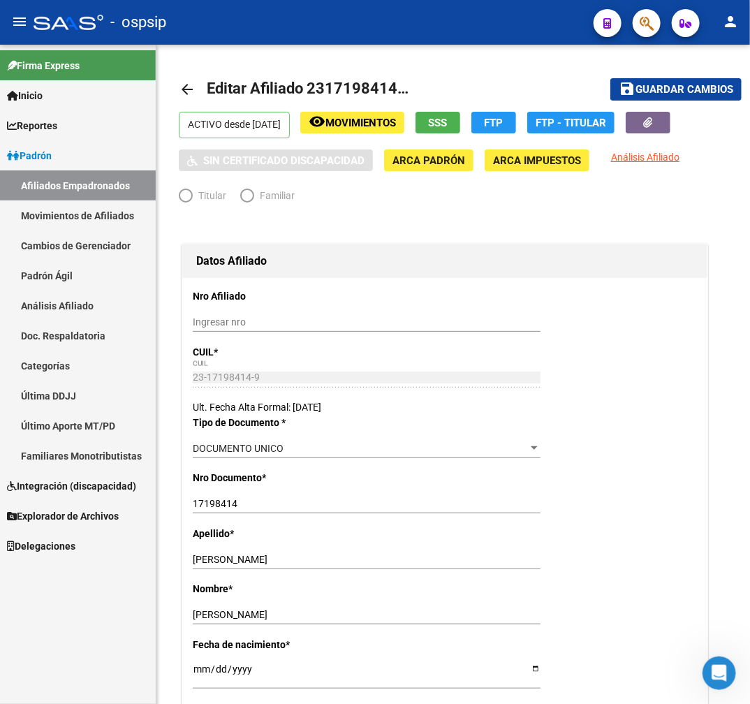
radio input "true"
type input "30-64106337-8"
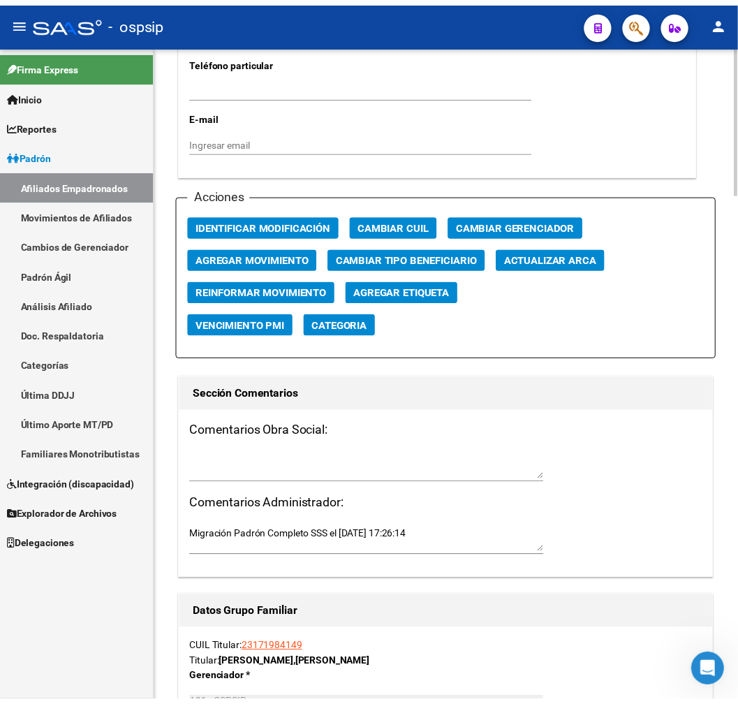
scroll to position [1552, 0]
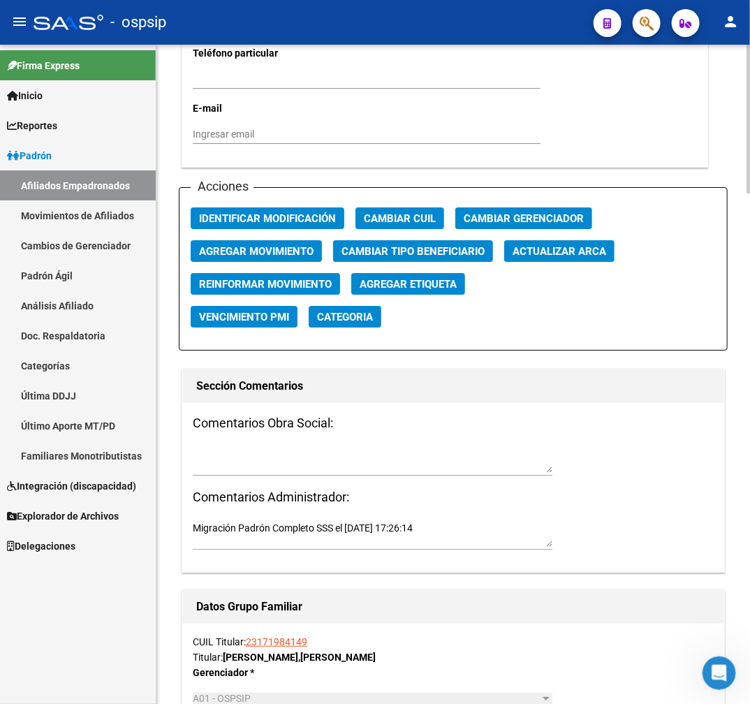
click at [298, 254] on span "Agregar Movimiento" at bounding box center [256, 251] width 115 height 13
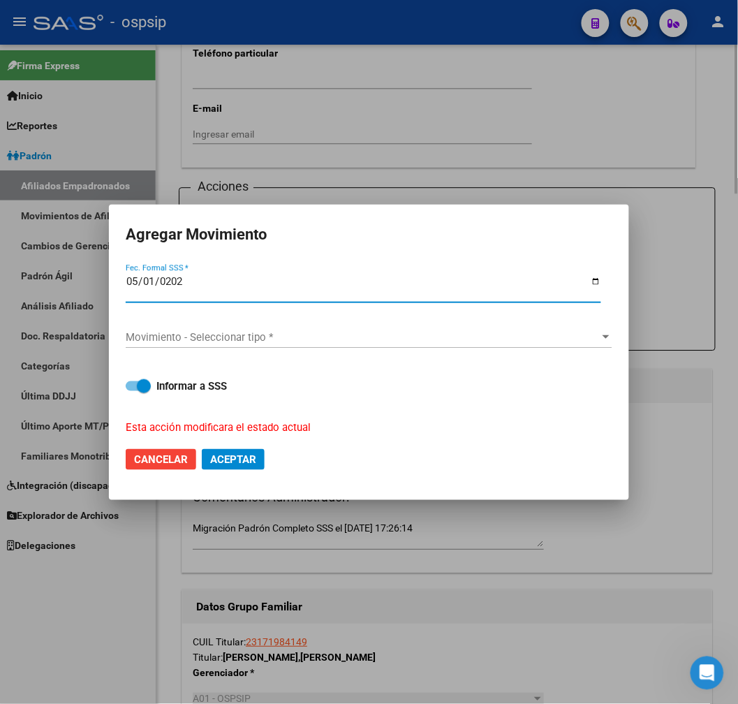
type input "[DATE]"
click at [323, 335] on span "Movimiento - Seleccionar tipo *" at bounding box center [363, 337] width 474 height 13
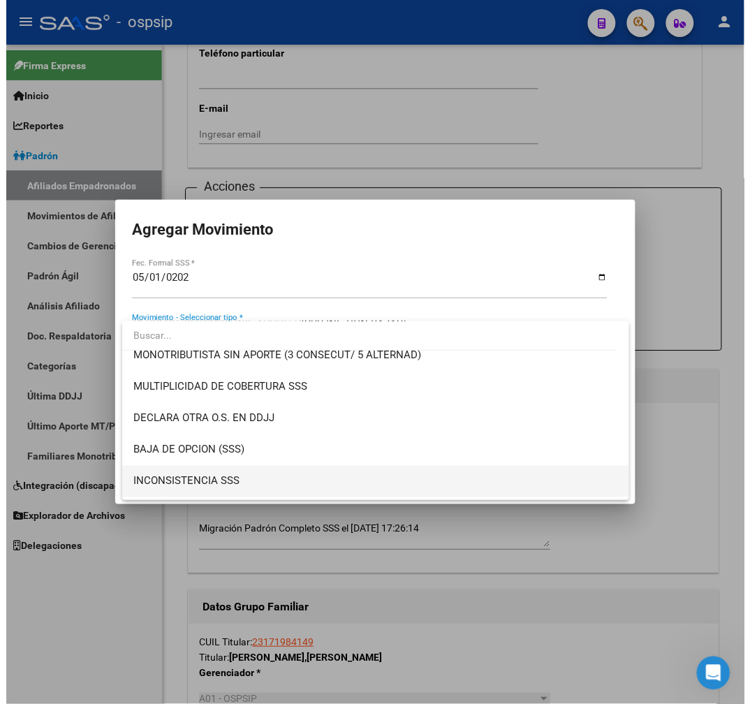
scroll to position [543, 0]
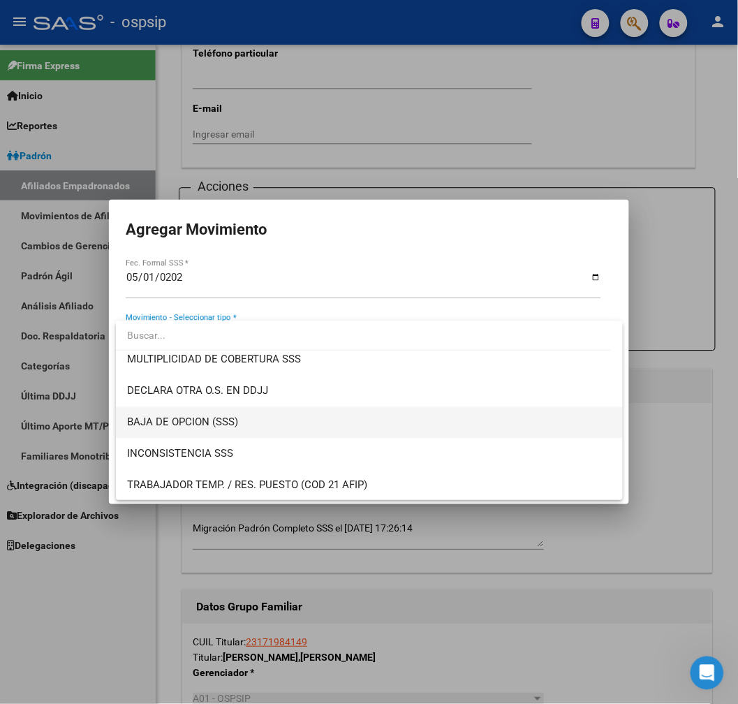
click at [322, 424] on span "BAJA DE OPCION (SSS)" at bounding box center [369, 422] width 485 height 31
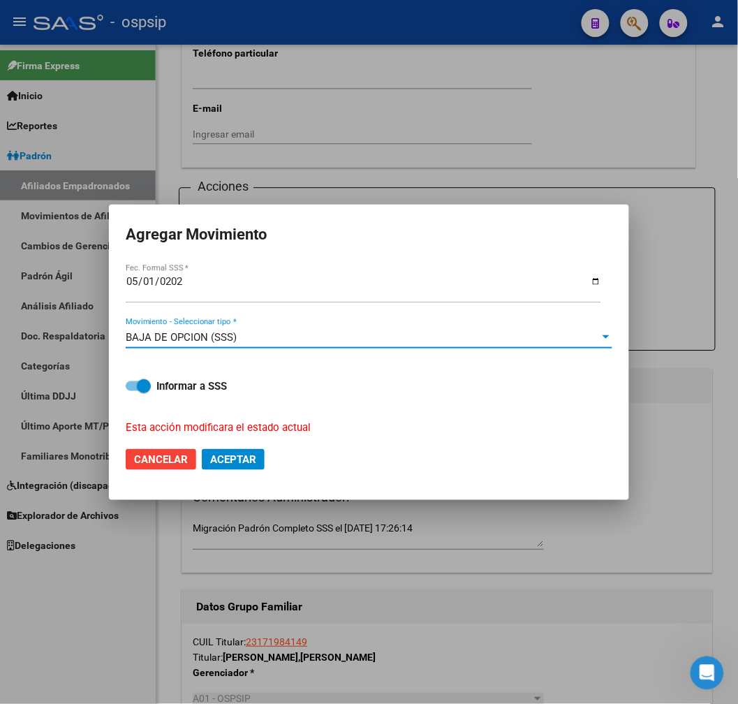
click at [242, 466] on button "Aceptar" at bounding box center [233, 459] width 63 height 21
checkbox input "false"
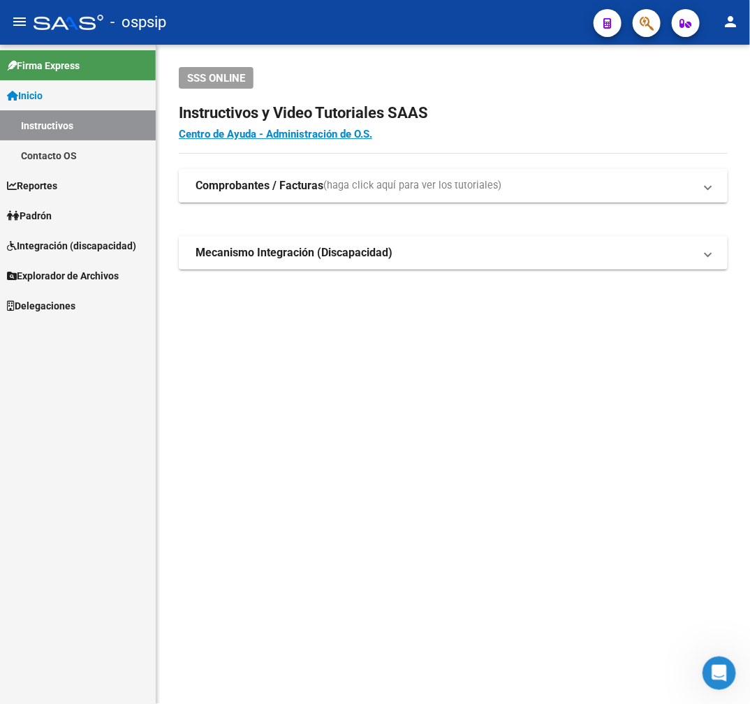
click at [646, 14] on span "button" at bounding box center [647, 23] width 14 height 29
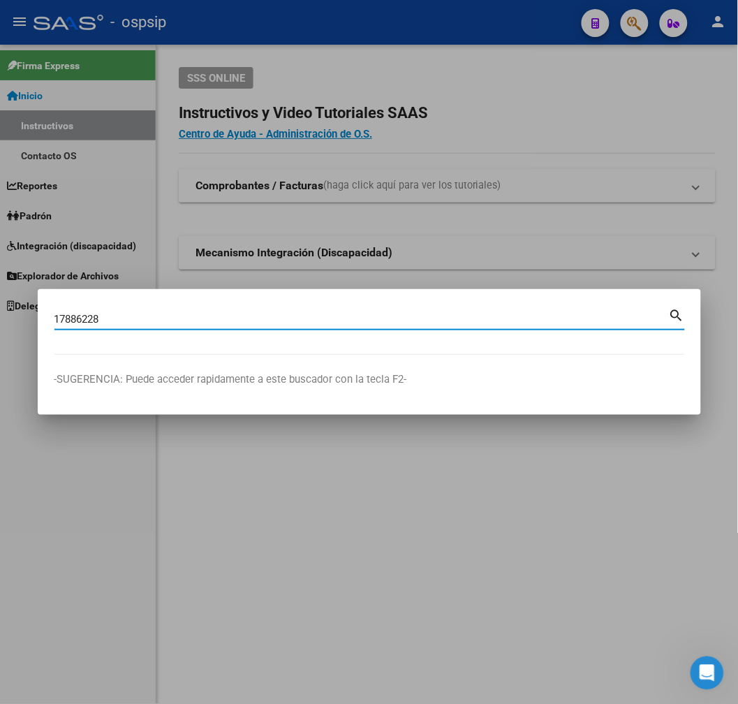
type input "17886228"
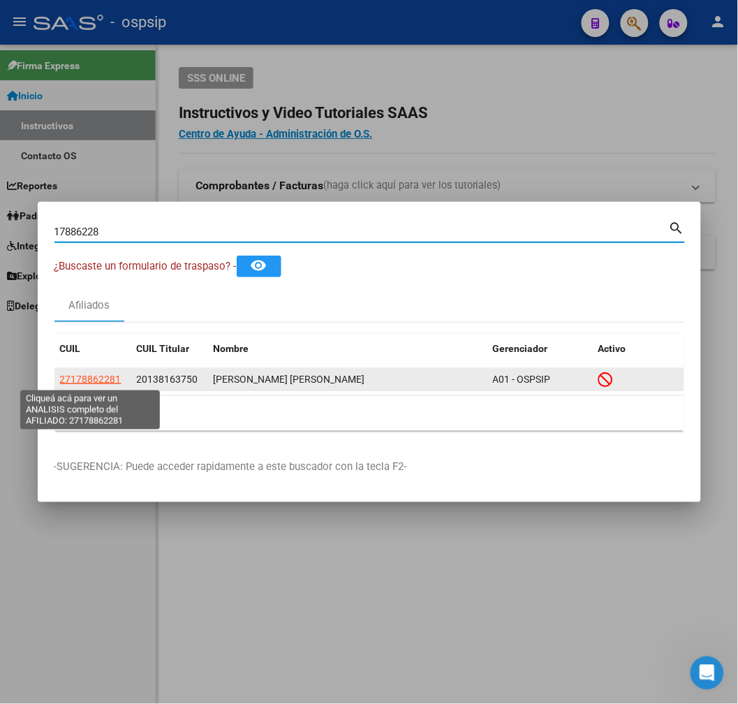
click at [105, 377] on span "27178862281" at bounding box center [90, 379] width 61 height 11
type textarea "27178862281"
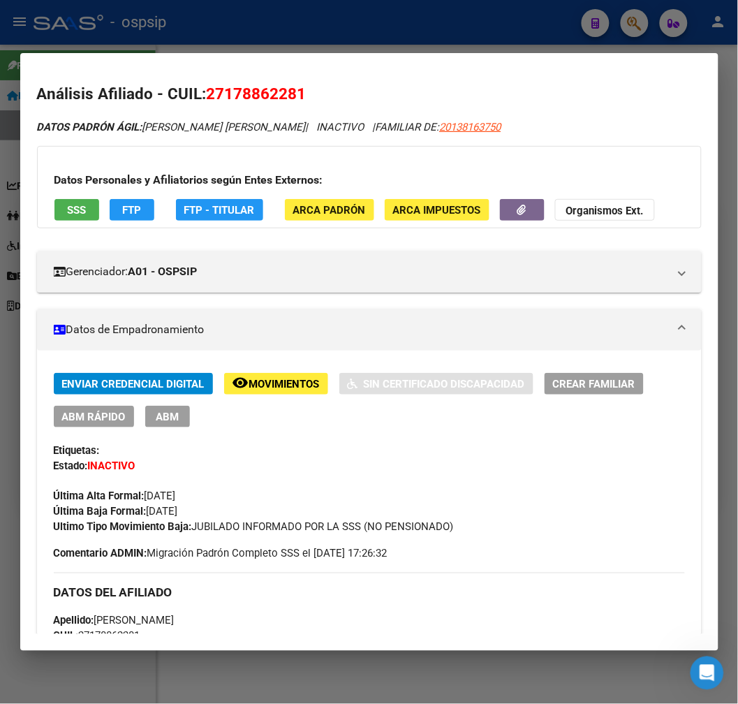
scroll to position [233, 0]
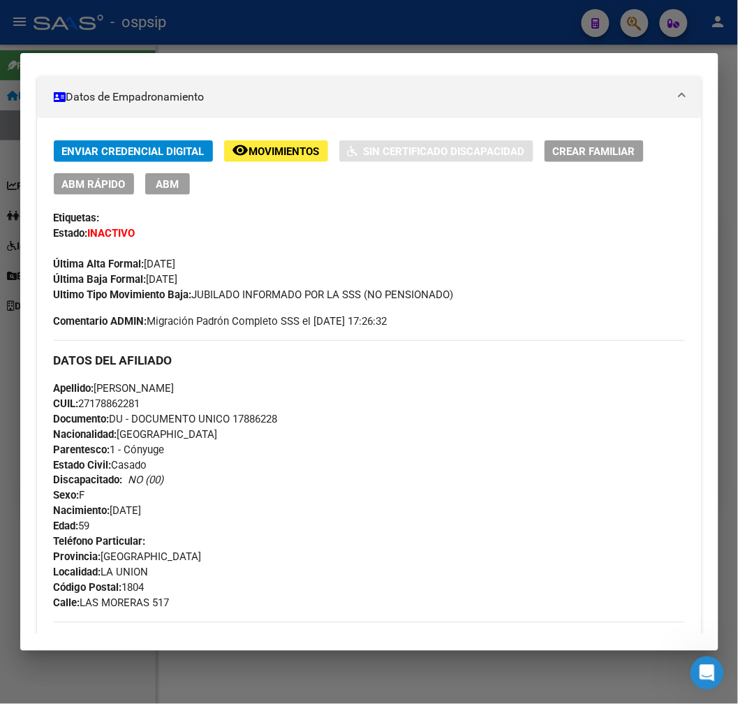
click at [272, 133] on div "Enviar Credencial Digital remove_red_eye Movimientos Sin Certificado Discapacid…" at bounding box center [369, 687] width 665 height 1138
click at [270, 134] on div "Enviar Credencial Digital remove_red_eye Movimientos Sin Certificado Discapacid…" at bounding box center [369, 687] width 665 height 1138
click at [272, 141] on button "remove_red_eye Movimientos" at bounding box center [276, 151] width 104 height 22
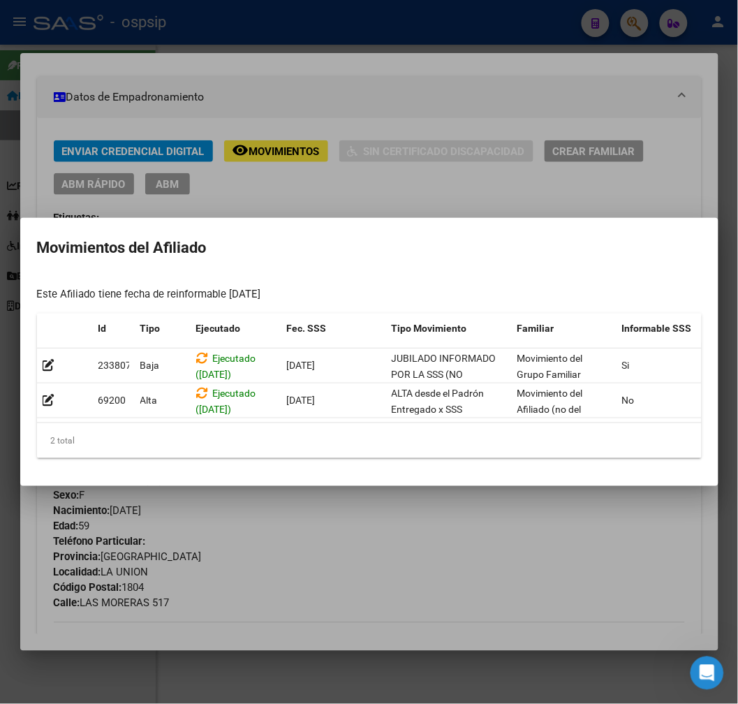
click at [423, 144] on div at bounding box center [369, 352] width 738 height 704
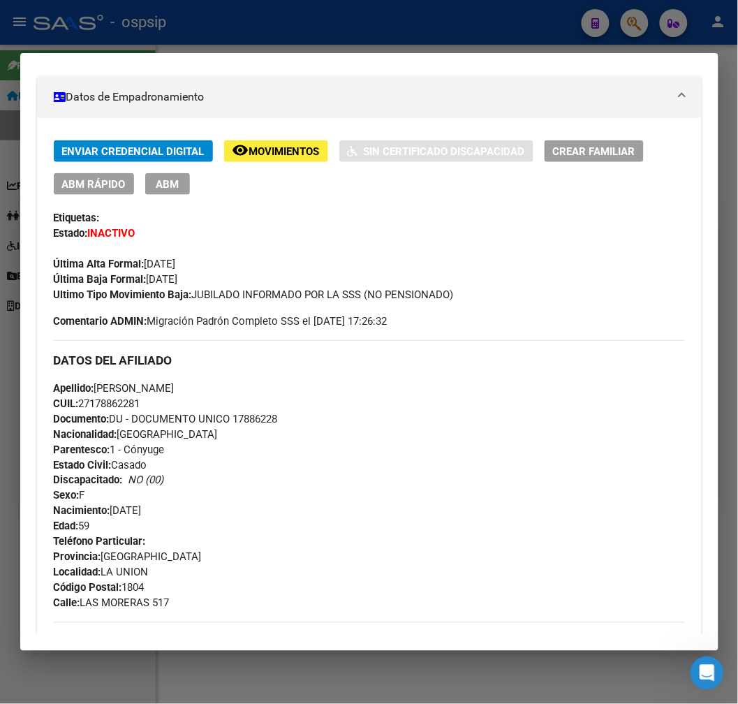
click at [448, 40] on div at bounding box center [369, 352] width 738 height 704
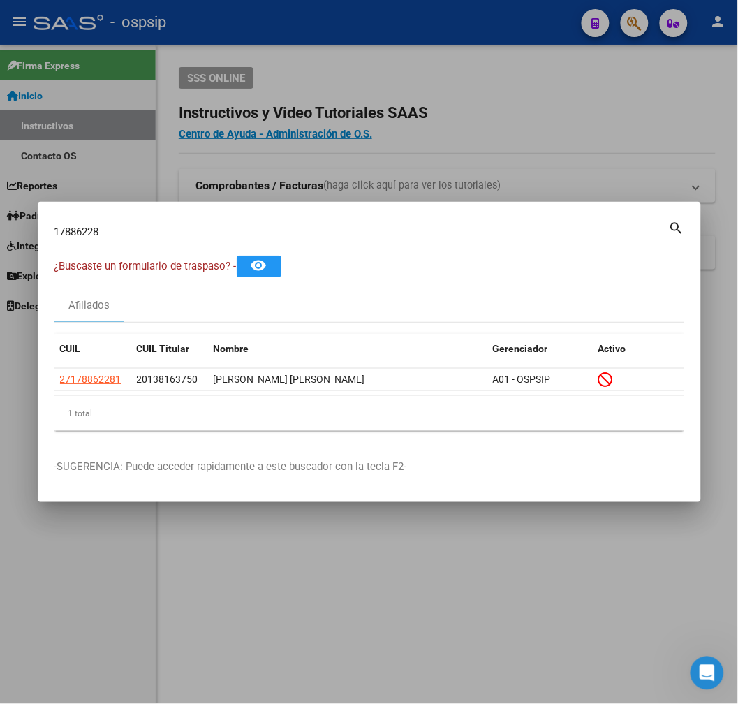
drag, startPoint x: 448, startPoint y: 40, endPoint x: 548, endPoint y: 149, distance: 148.3
click at [448, 40] on div at bounding box center [369, 352] width 738 height 704
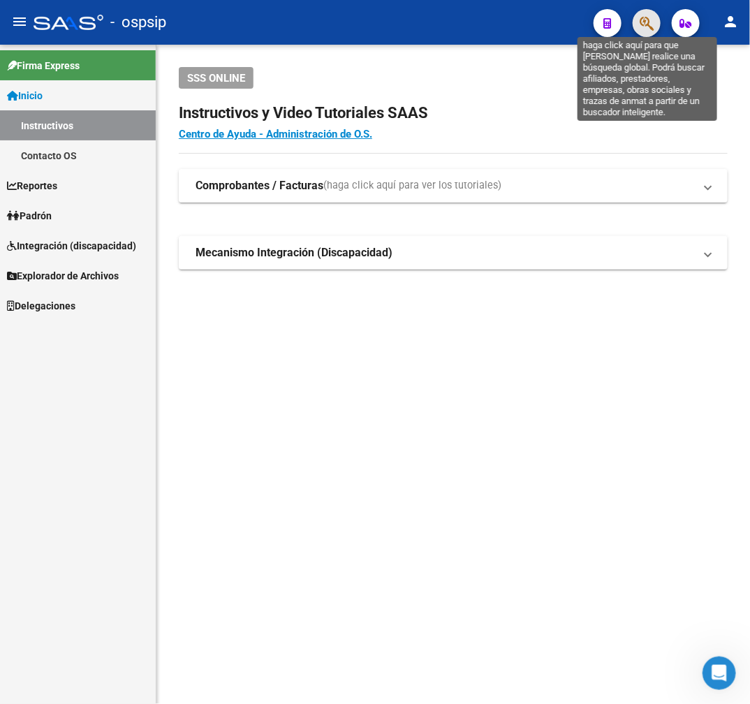
click at [653, 21] on icon "button" at bounding box center [647, 23] width 14 height 16
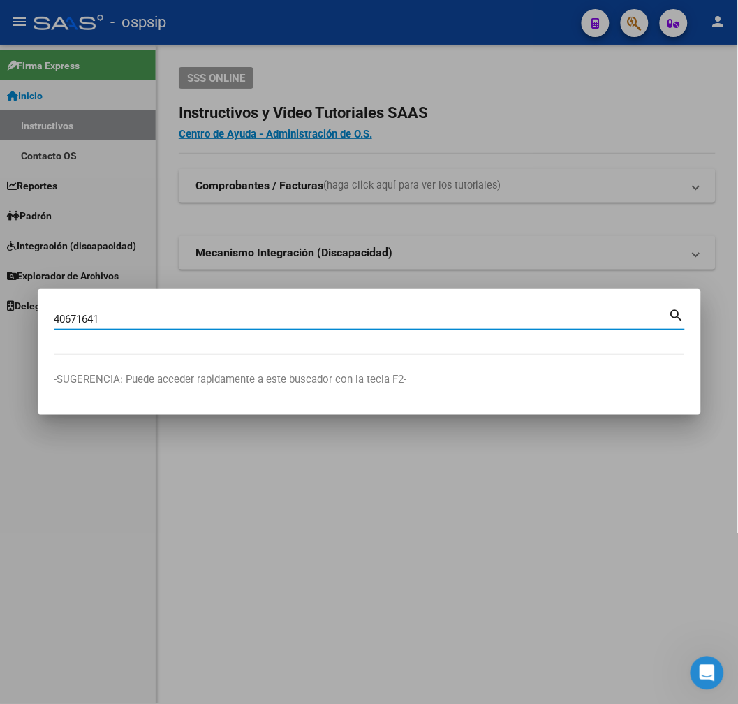
type input "40671641"
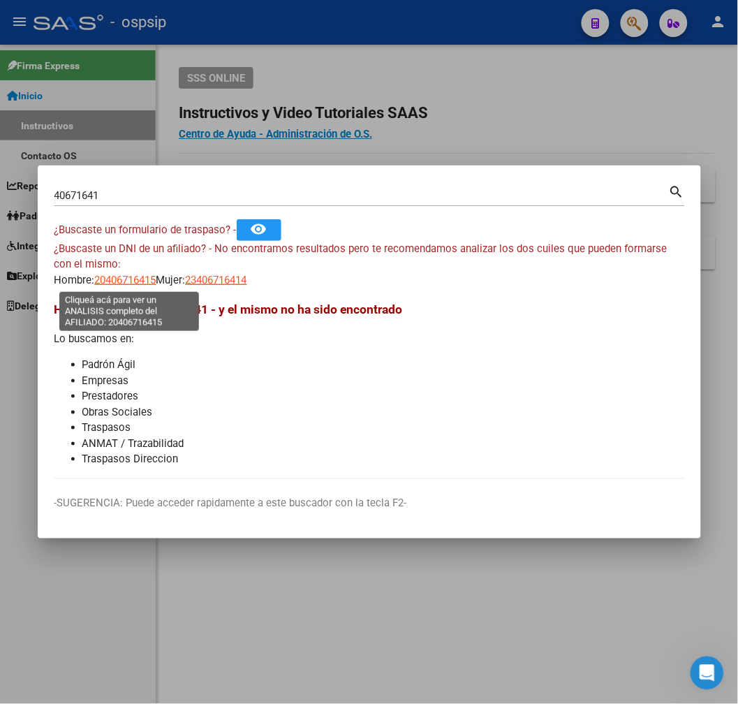
click at [135, 277] on span "20406716415" at bounding box center [125, 280] width 61 height 13
type textarea "20406716415"
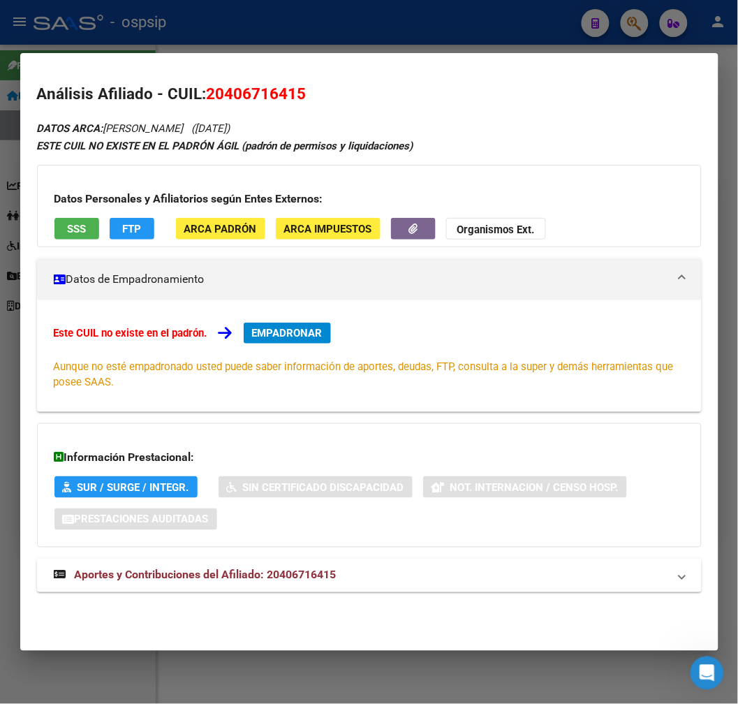
click at [363, 564] on mat-expansion-panel-header "Aportes y Contribuciones del Afiliado: 20406716415" at bounding box center [369, 576] width 665 height 34
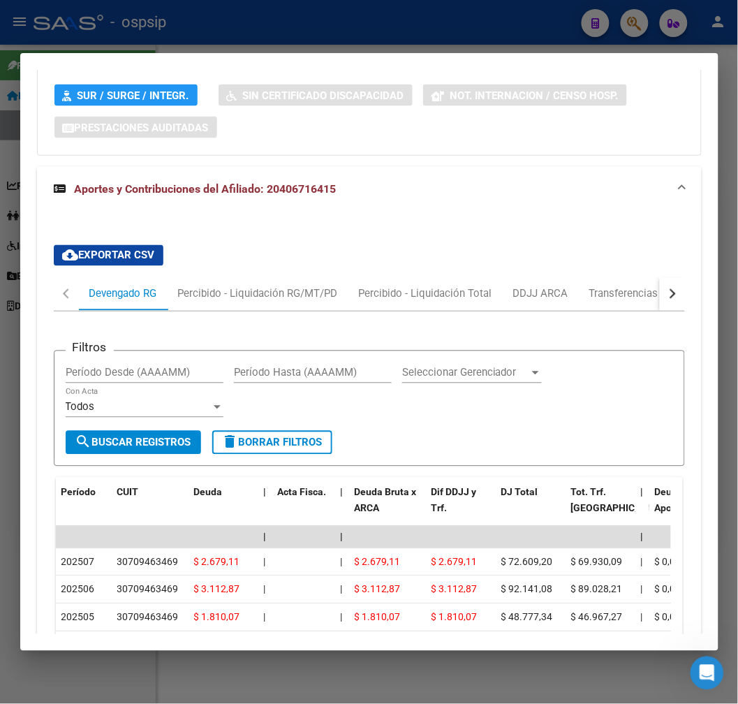
scroll to position [368, 0]
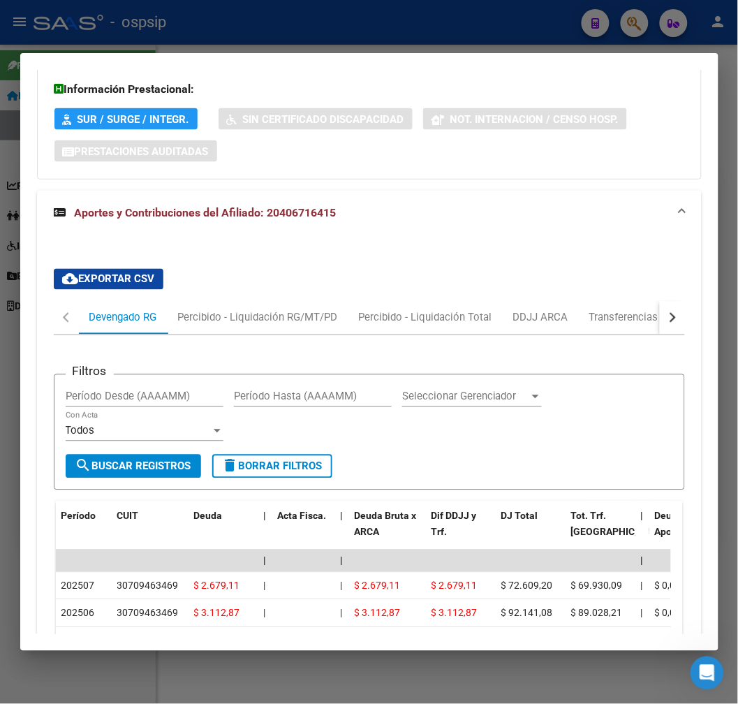
click at [660, 320] on button "button" at bounding box center [672, 318] width 25 height 34
click at [666, 320] on div "button" at bounding box center [671, 318] width 10 height 10
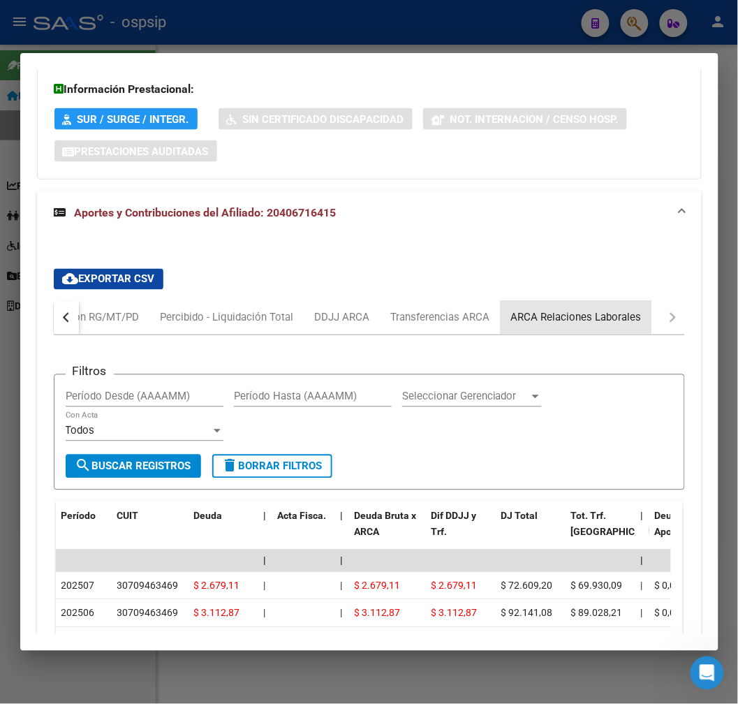
click at [637, 325] on div "ARCA Relaciones Laborales" at bounding box center [577, 318] width 152 height 34
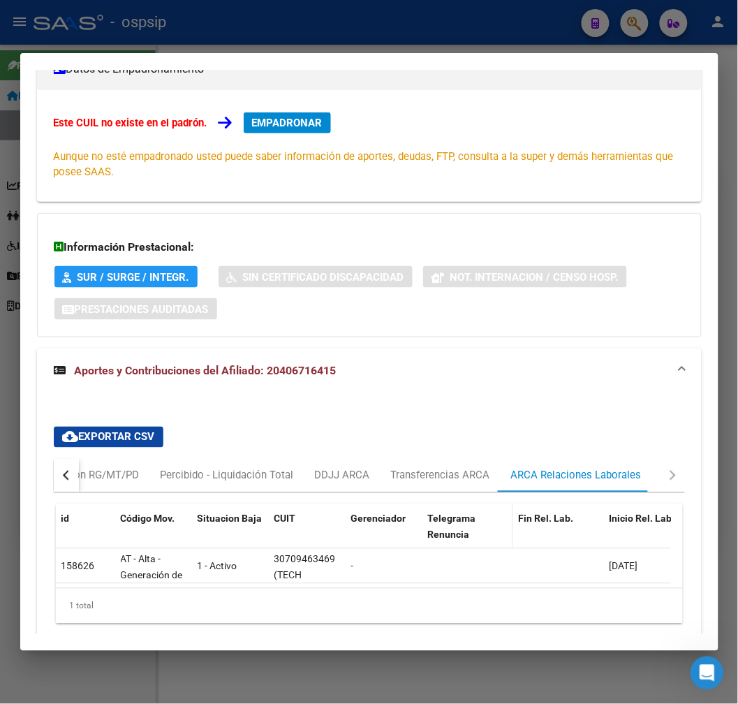
scroll to position [276, 0]
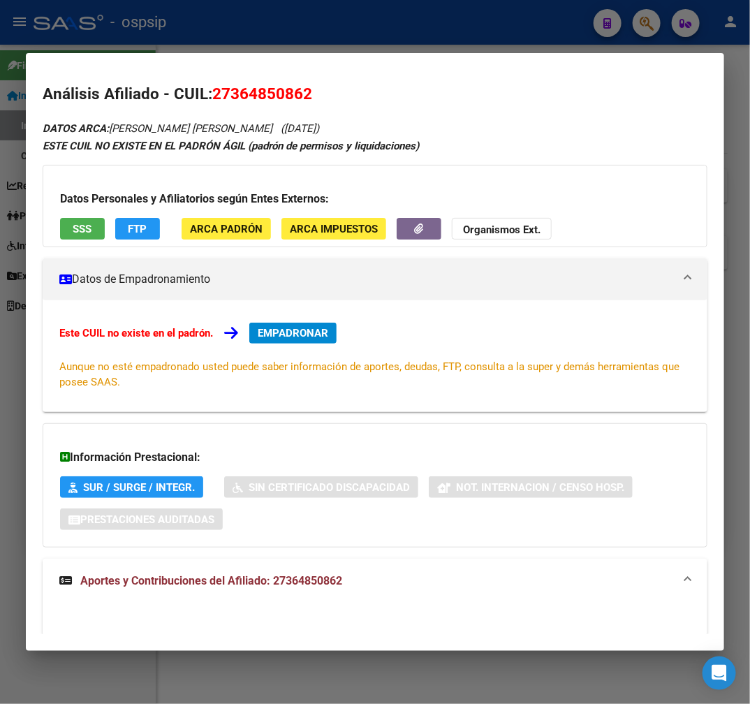
click at [358, 38] on div at bounding box center [375, 352] width 750 height 704
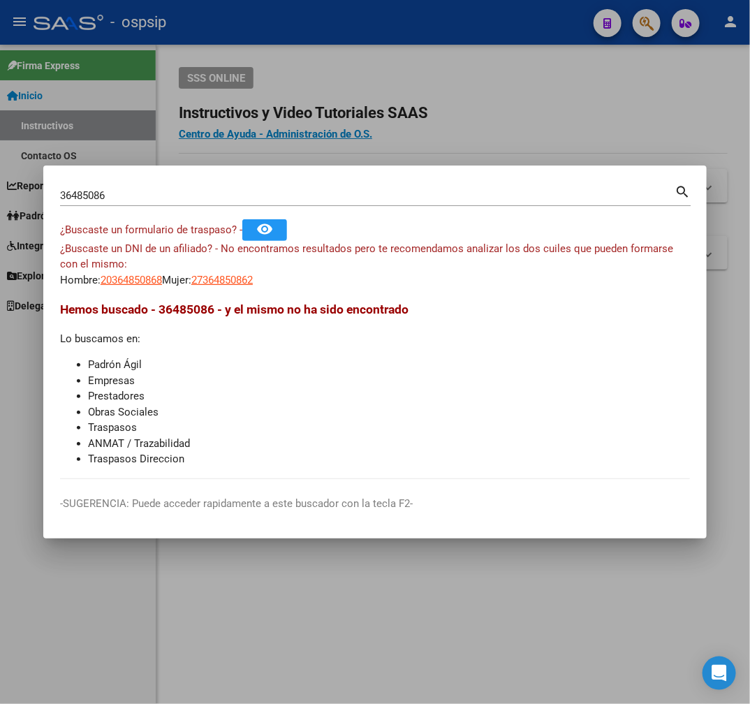
click at [361, 40] on div at bounding box center [375, 352] width 750 height 704
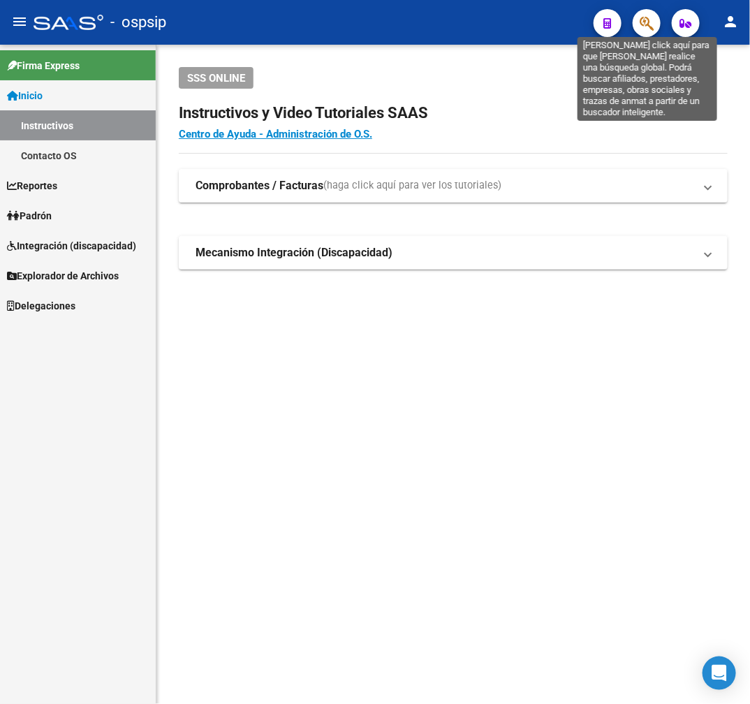
click at [652, 24] on icon "button" at bounding box center [647, 23] width 14 height 16
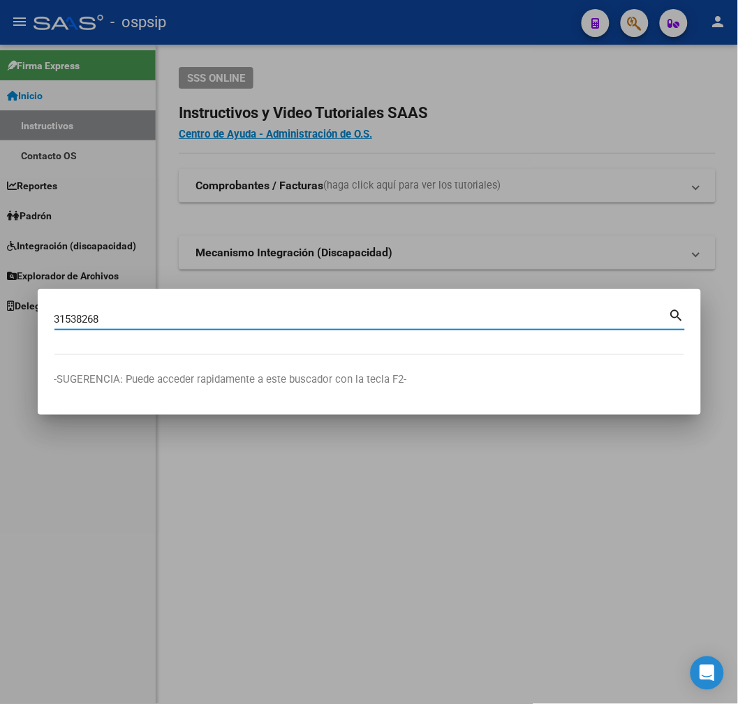
type input "31538268"
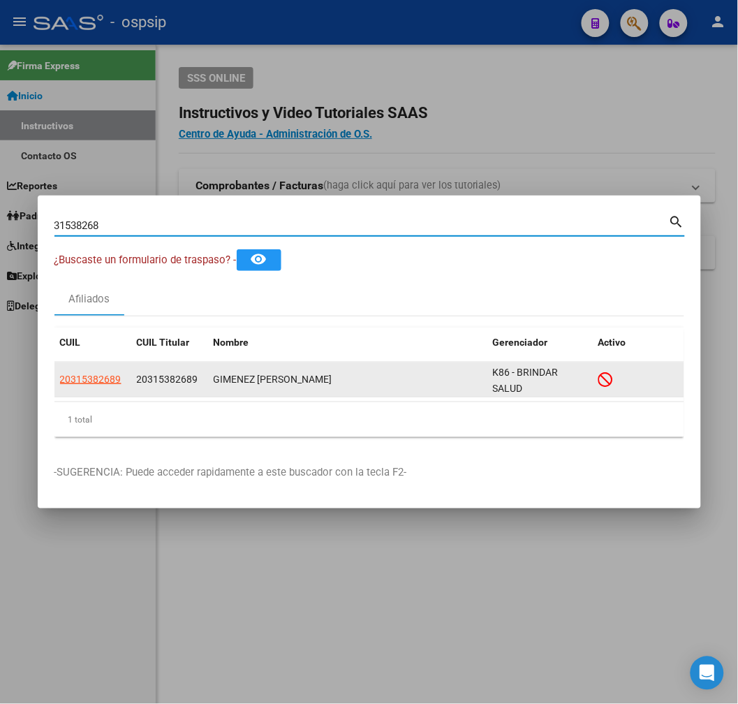
click at [102, 387] on app-link-go-to "20315382689" at bounding box center [90, 380] width 61 height 16
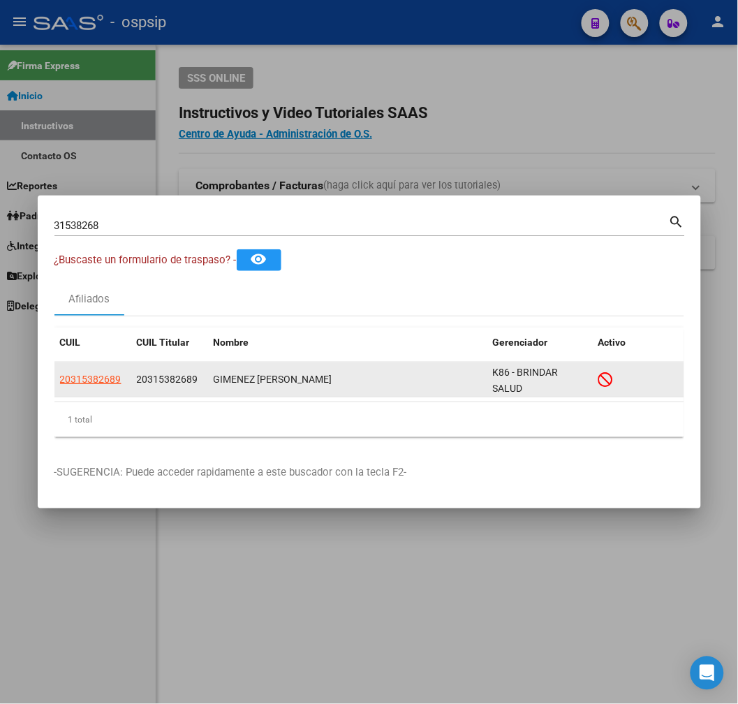
click at [99, 372] on app-link-go-to "20315382689" at bounding box center [90, 380] width 61 height 16
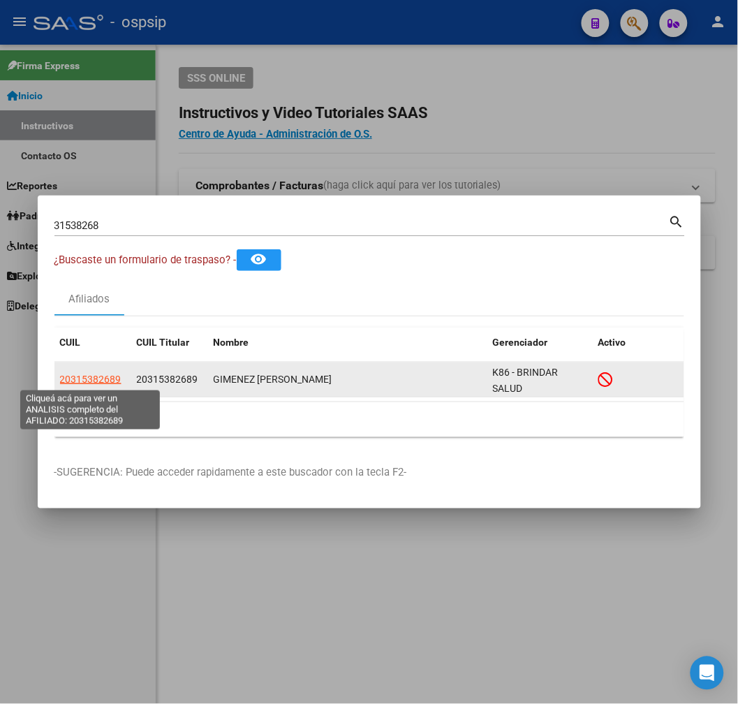
click at [99, 374] on span "20315382689" at bounding box center [90, 379] width 61 height 11
type textarea "20315382689"
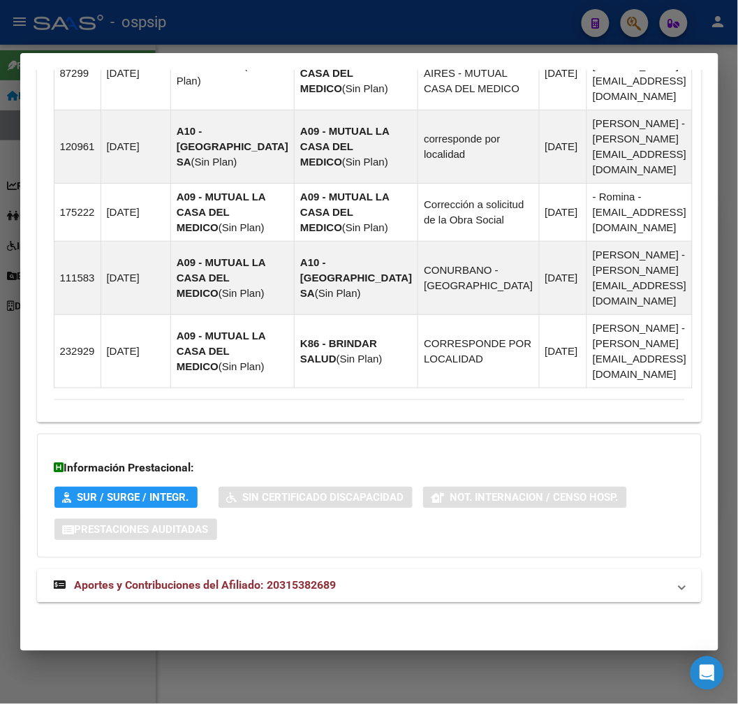
scroll to position [1140, 0]
click at [441, 588] on mat-panel-title "Aportes y Contribuciones del Afiliado: 20315382689" at bounding box center [361, 586] width 615 height 17
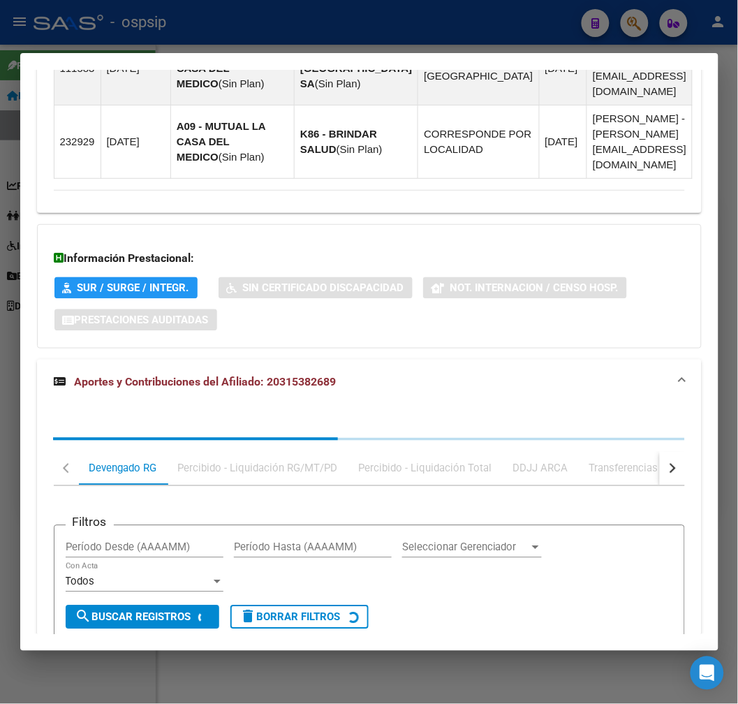
scroll to position [1519, 0]
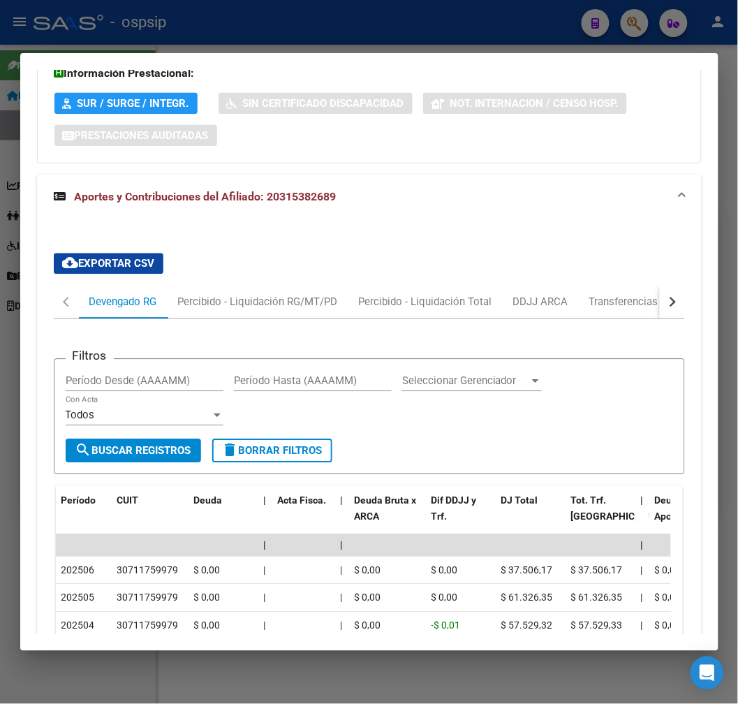
click at [660, 318] on button "button" at bounding box center [672, 302] width 25 height 34
drag, startPoint x: 615, startPoint y: 317, endPoint x: 622, endPoint y: 324, distance: 9.9
click at [616, 309] on div "ARCA Relaciones Laborales" at bounding box center [577, 301] width 131 height 15
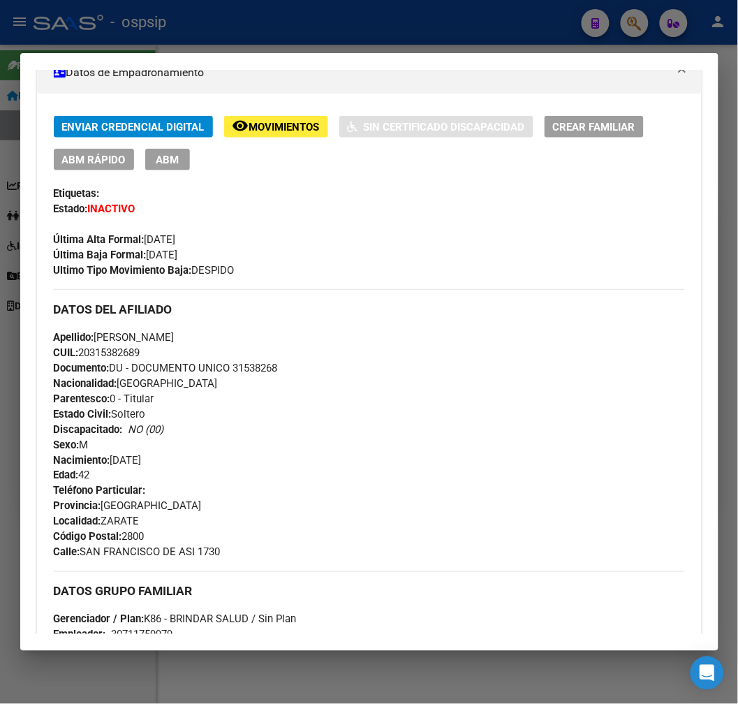
scroll to position [256, 0]
